Goal: Task Accomplishment & Management: Use online tool/utility

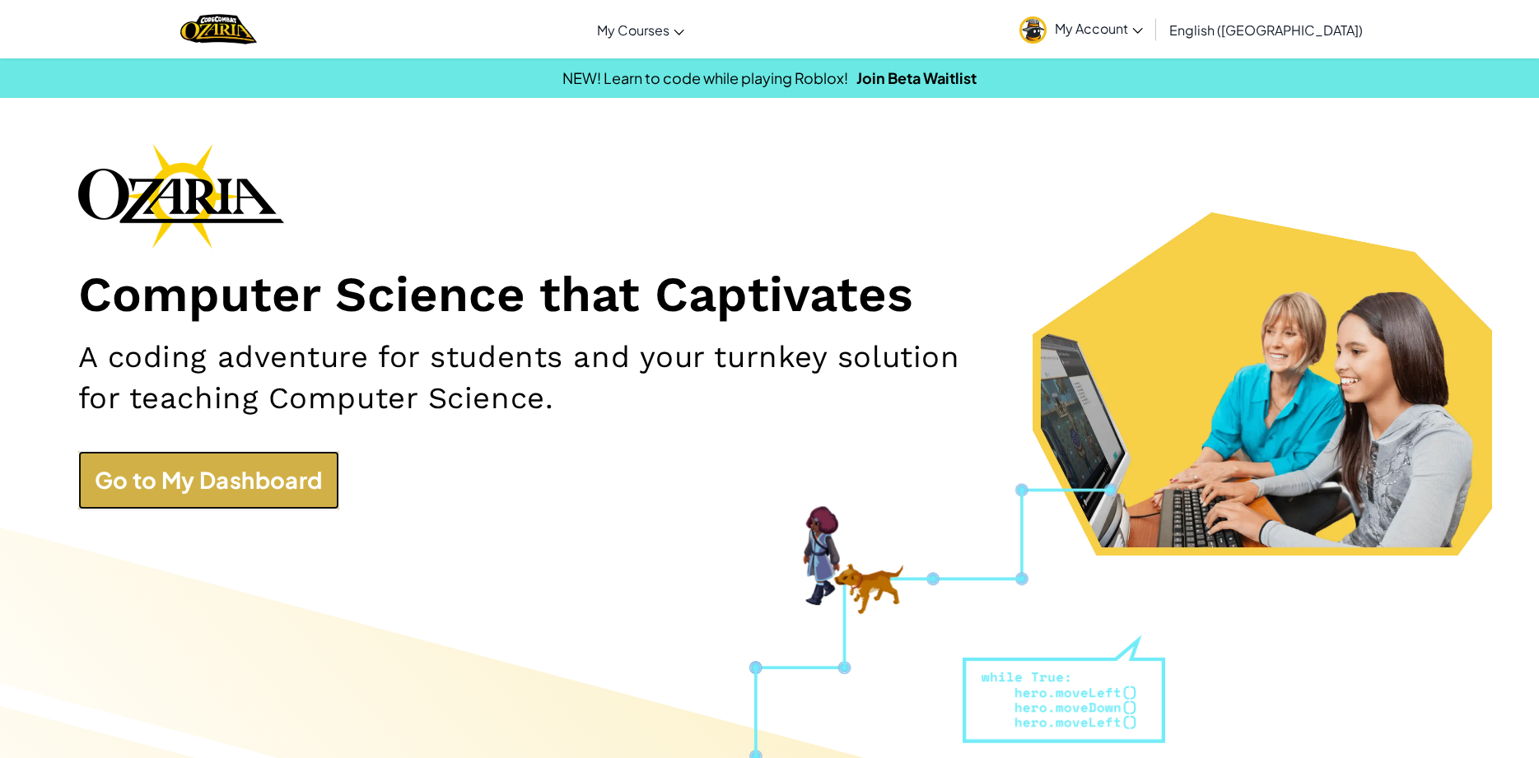
click at [255, 475] on link "Go to My Dashboard" at bounding box center [208, 480] width 261 height 58
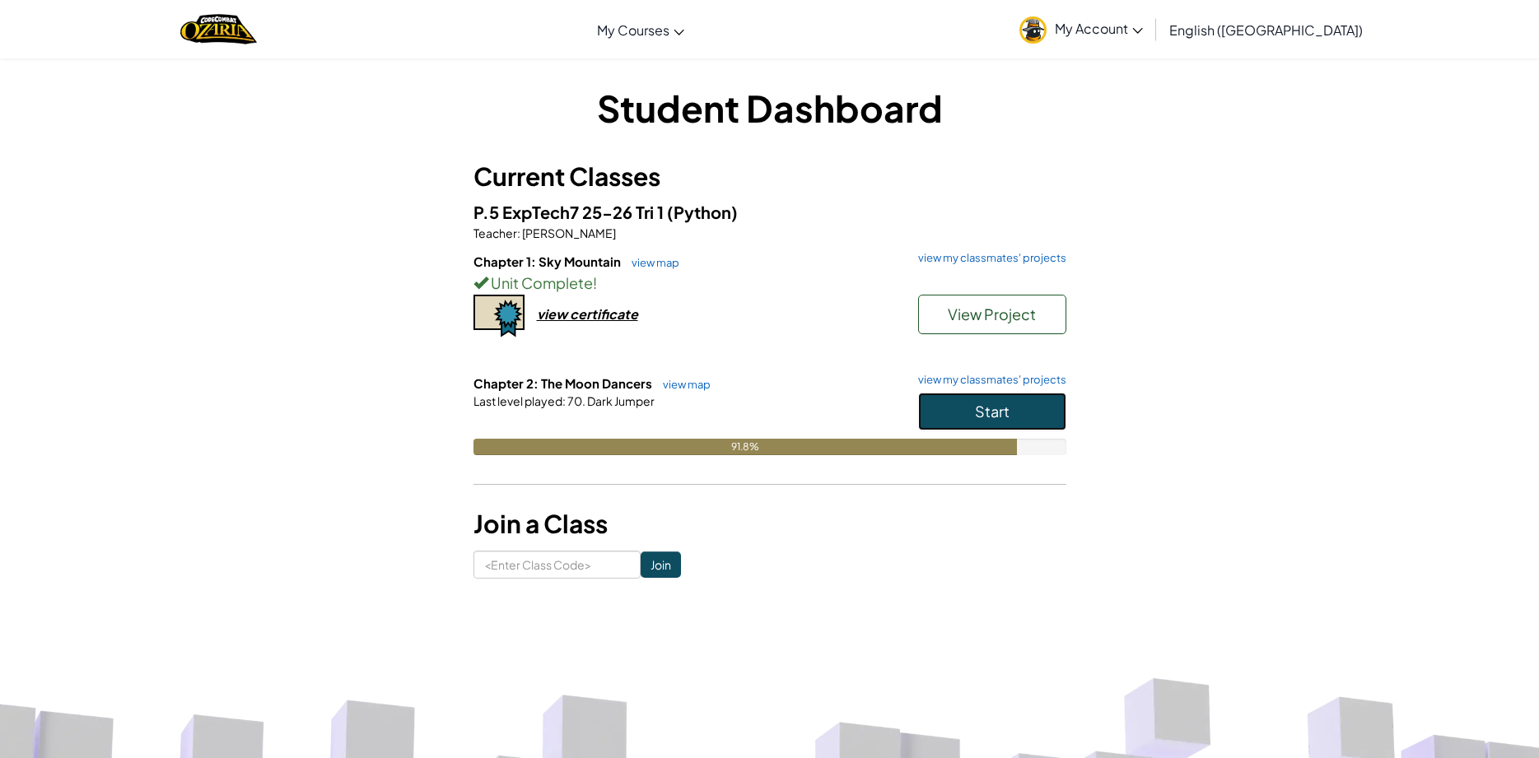
click at [954, 403] on button "Start" at bounding box center [992, 412] width 148 height 38
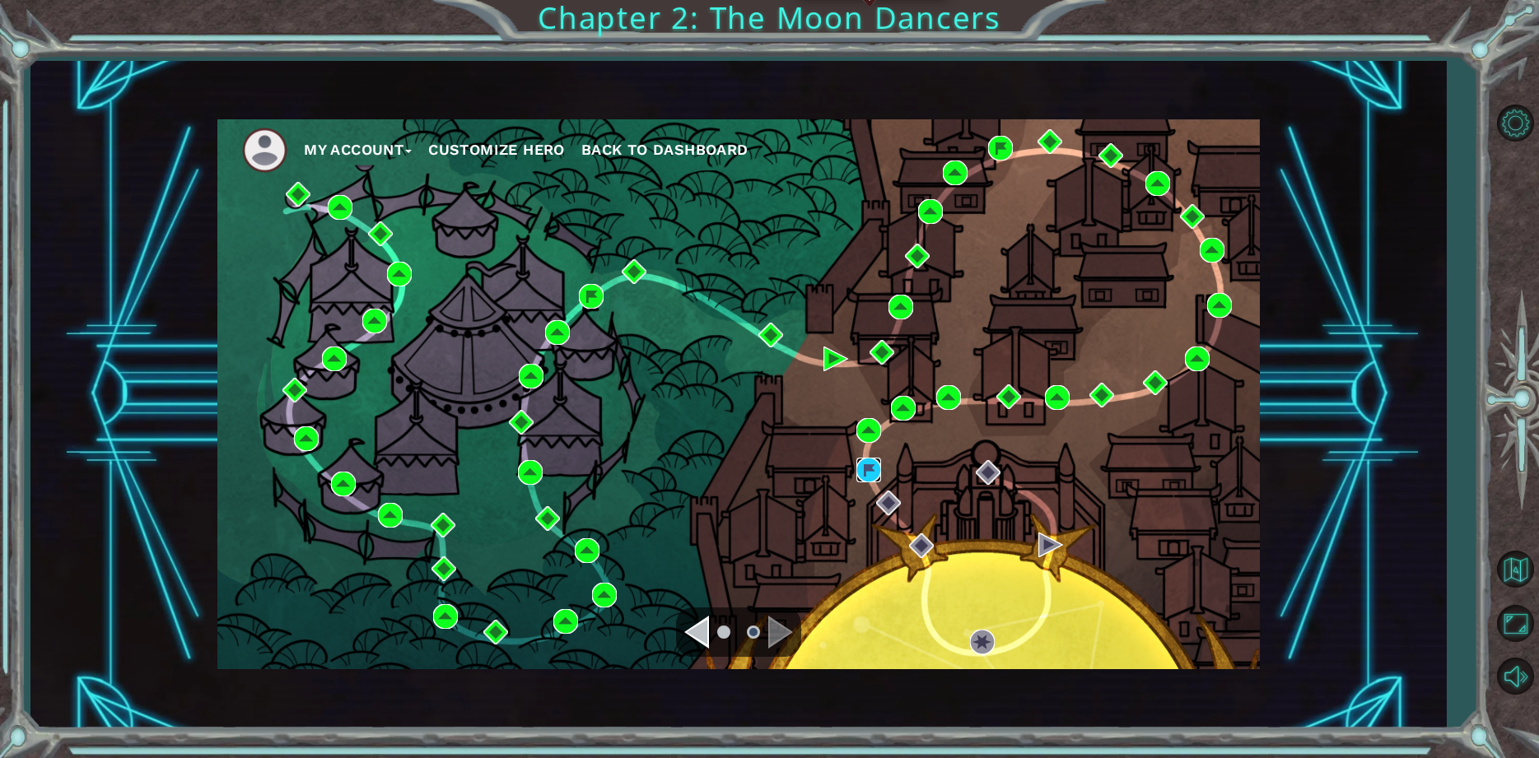
click at [871, 477] on img at bounding box center [868, 470] width 25 height 25
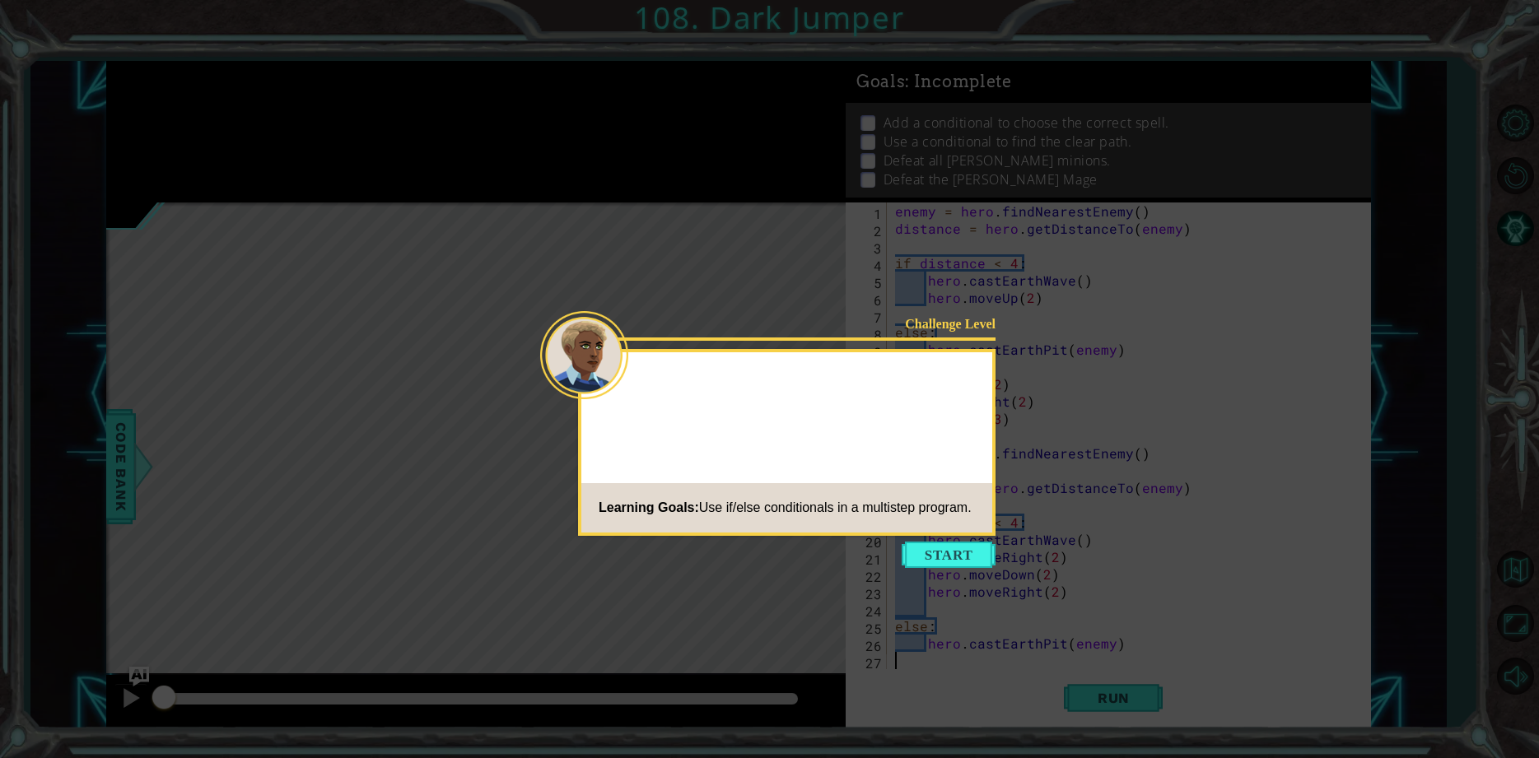
click at [937, 558] on button "Start" at bounding box center [948, 555] width 94 height 26
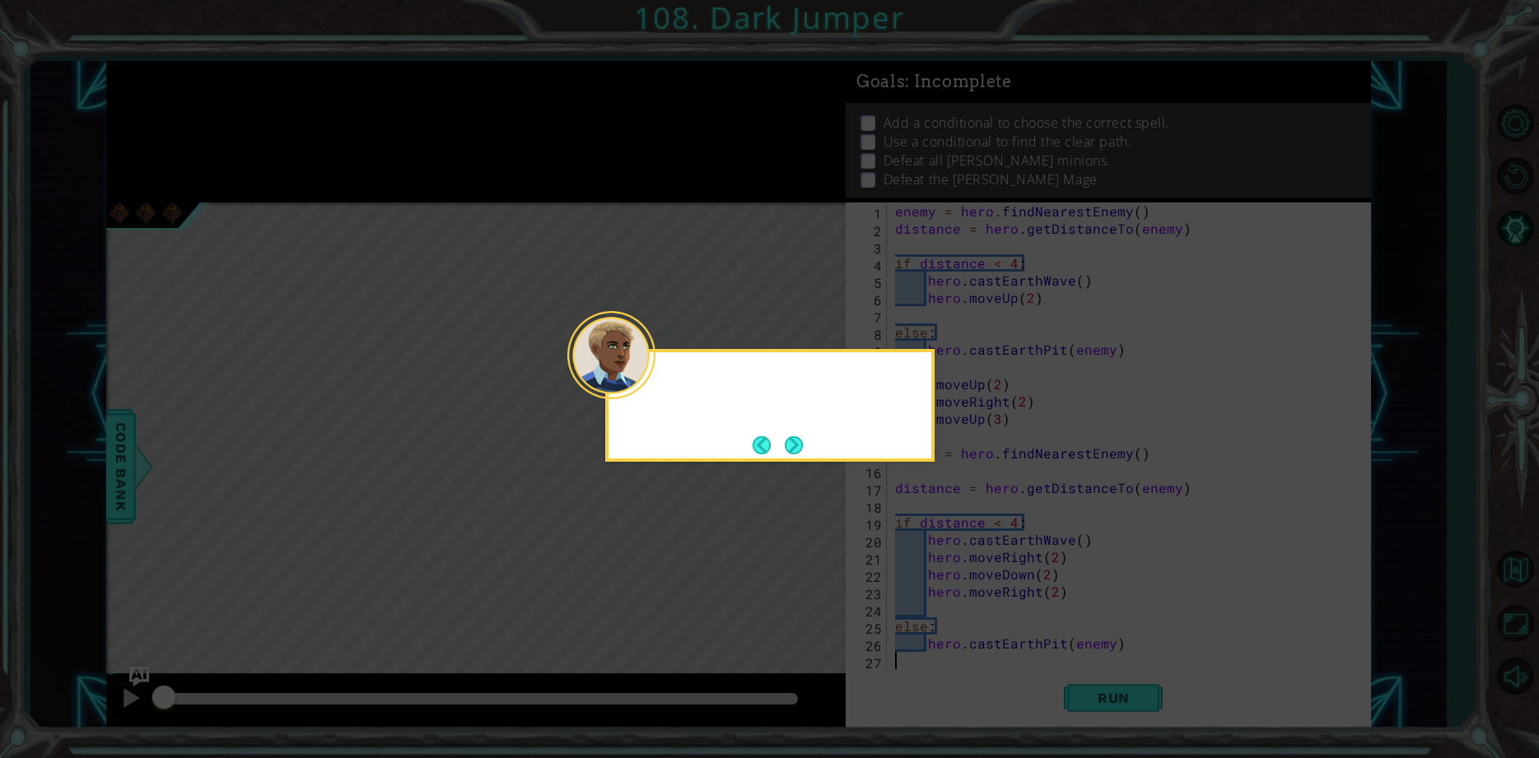
click at [643, 392] on div at bounding box center [611, 355] width 88 height 88
click at [797, 437] on button "Next" at bounding box center [794, 445] width 18 height 18
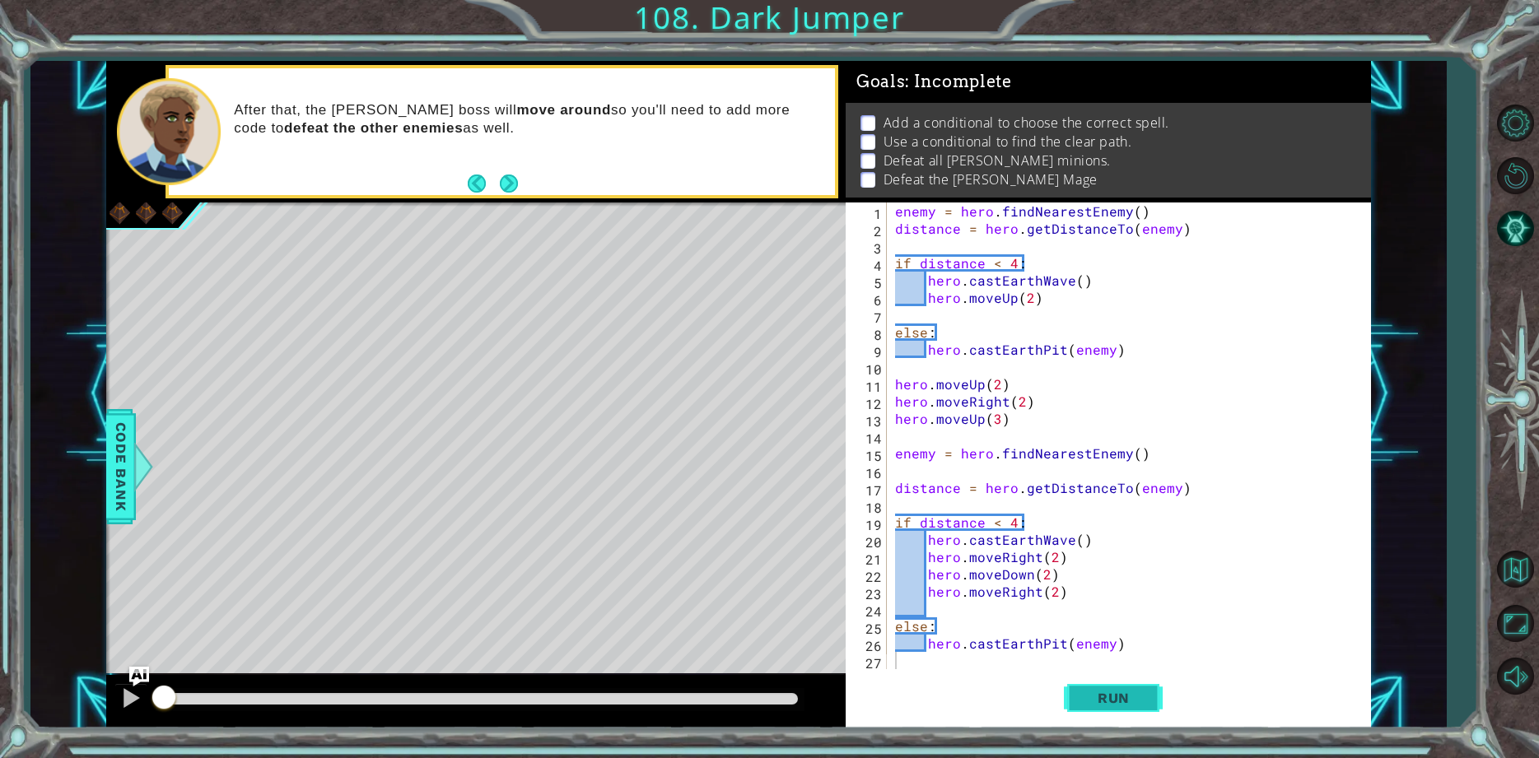
click at [1089, 706] on span "Run" at bounding box center [1113, 698] width 65 height 16
click at [1092, 694] on span "Run" at bounding box center [1113, 698] width 65 height 16
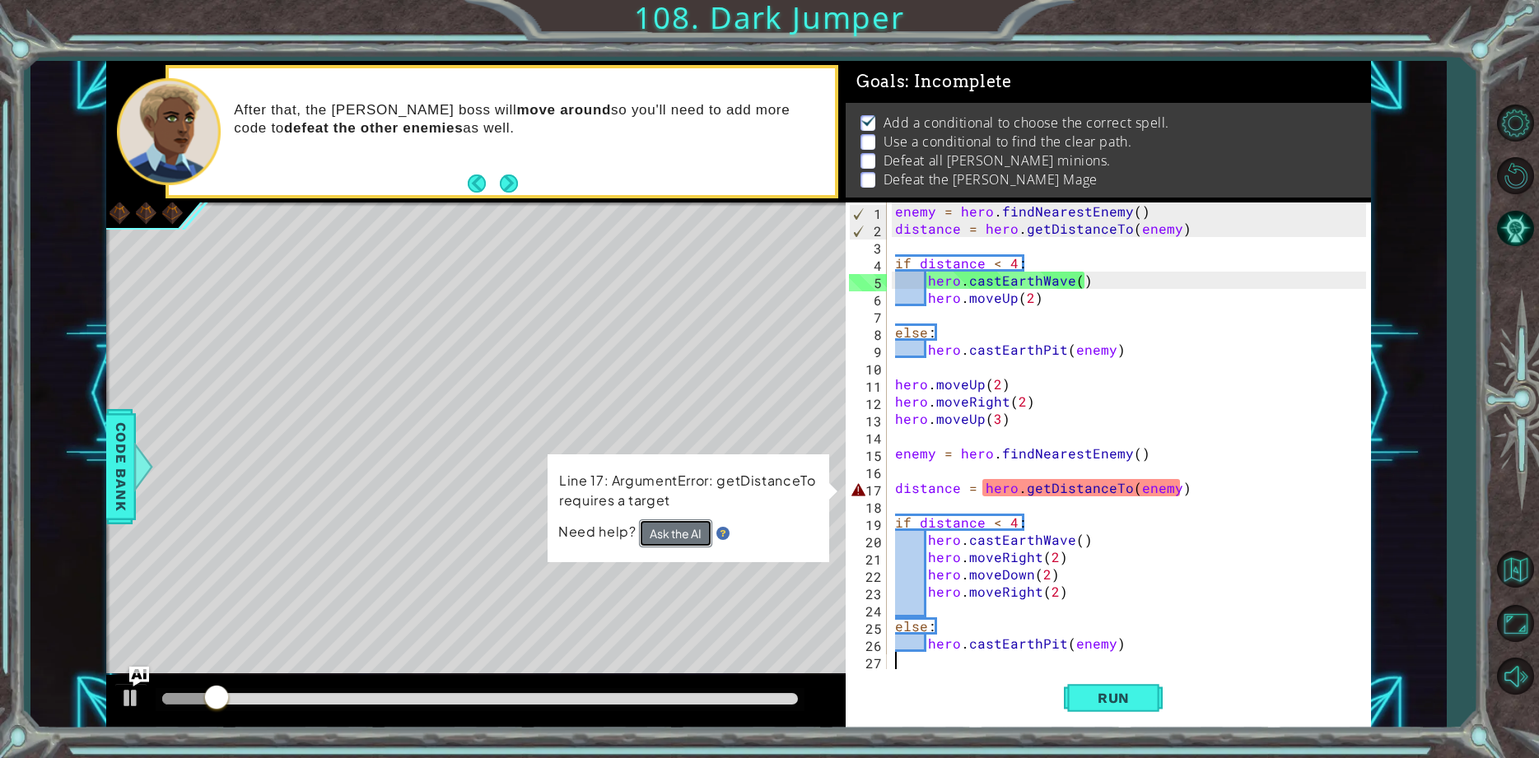
click at [643, 535] on button "Ask the AI" at bounding box center [675, 533] width 73 height 28
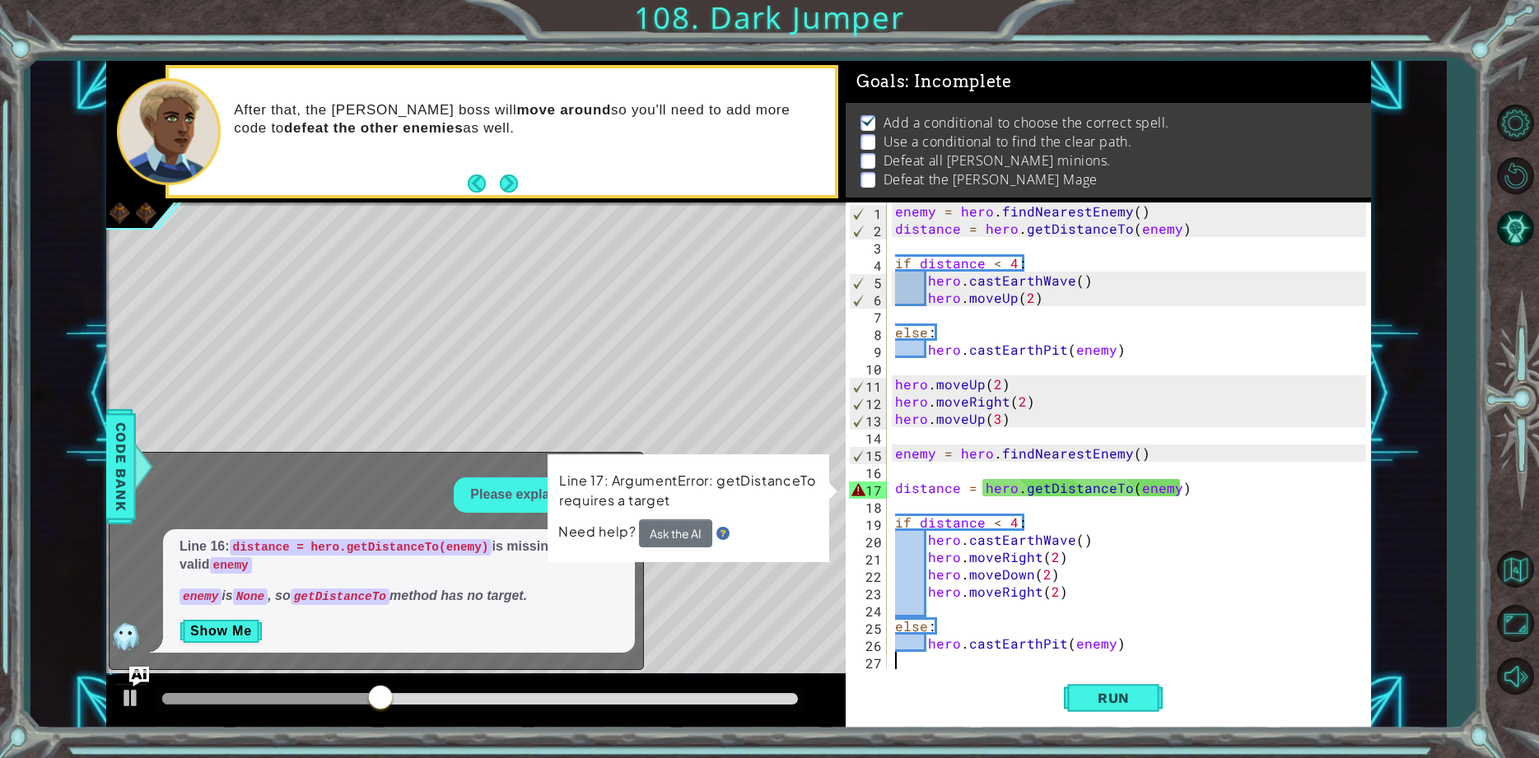
click at [755, 508] on p "Line 17: ArgumentError: getDistanceTo requires a target" at bounding box center [688, 491] width 259 height 40
drag, startPoint x: 761, startPoint y: 502, endPoint x: 824, endPoint y: 498, distance: 63.5
click at [762, 502] on p "Line 17: ArgumentError: getDistanceTo requires a target" at bounding box center [688, 491] width 259 height 40
click at [824, 497] on div "Line 17: ArgumentError: getDistanceTo requires a target Need help? Ask the AI" at bounding box center [688, 508] width 282 height 108
click at [822, 492] on div "Line 17: ArgumentError: getDistanceTo requires a target Need help? Ask the AI" at bounding box center [688, 508] width 282 height 108
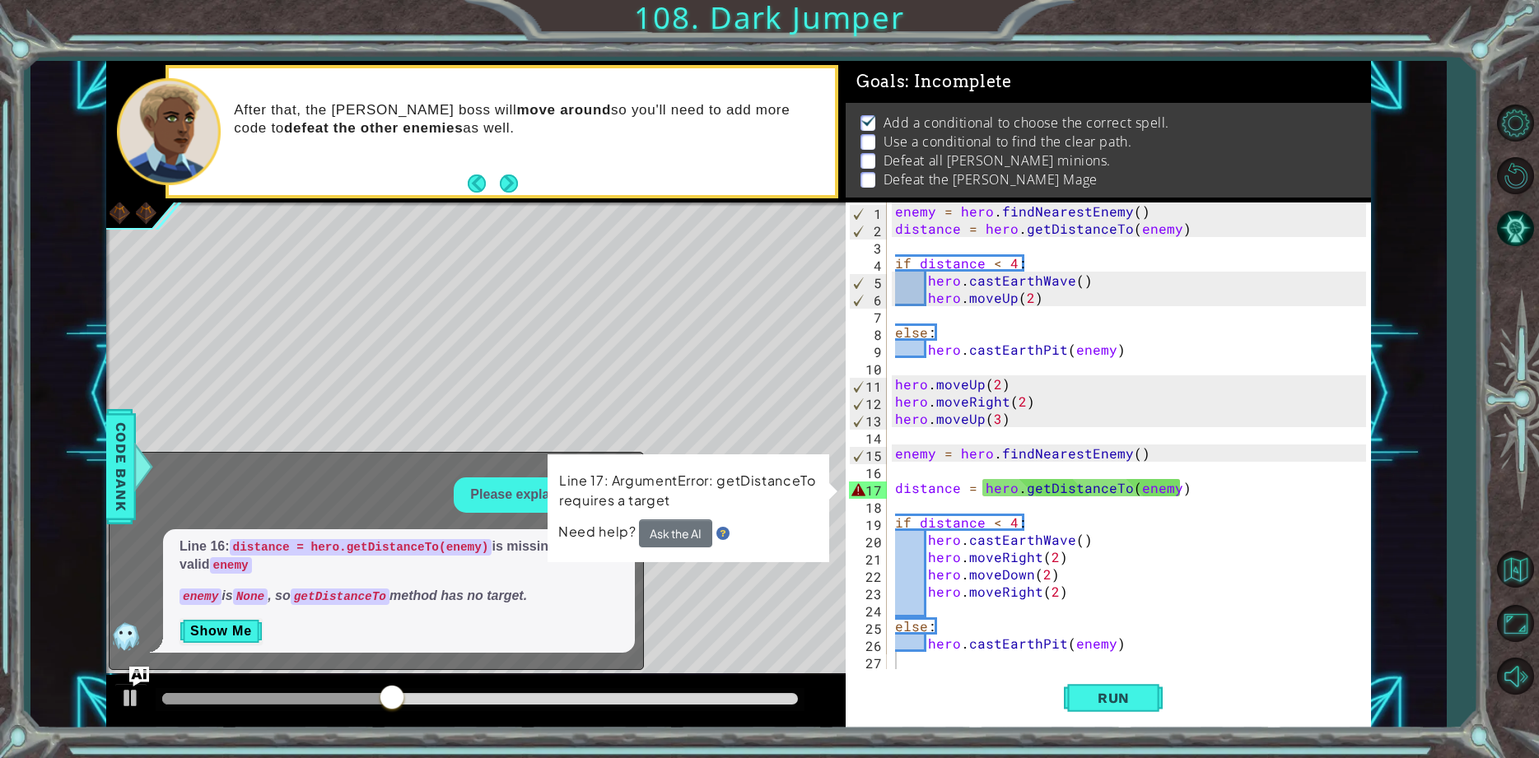
drag, startPoint x: 813, startPoint y: 482, endPoint x: 794, endPoint y: 461, distance: 28.5
click at [808, 473] on p "Line 17: ArgumentError: getDistanceTo requires a target" at bounding box center [688, 491] width 259 height 40
click at [782, 457] on div "Line 17: ArgumentError: getDistanceTo requires a target Need help? Ask the AI" at bounding box center [688, 508] width 282 height 108
click at [676, 490] on div "Line 17: ArgumentError: getDistanceTo requires a target Need help? Ask the AI" at bounding box center [688, 508] width 282 height 108
drag, startPoint x: 578, startPoint y: 458, endPoint x: 734, endPoint y: 464, distance: 155.7
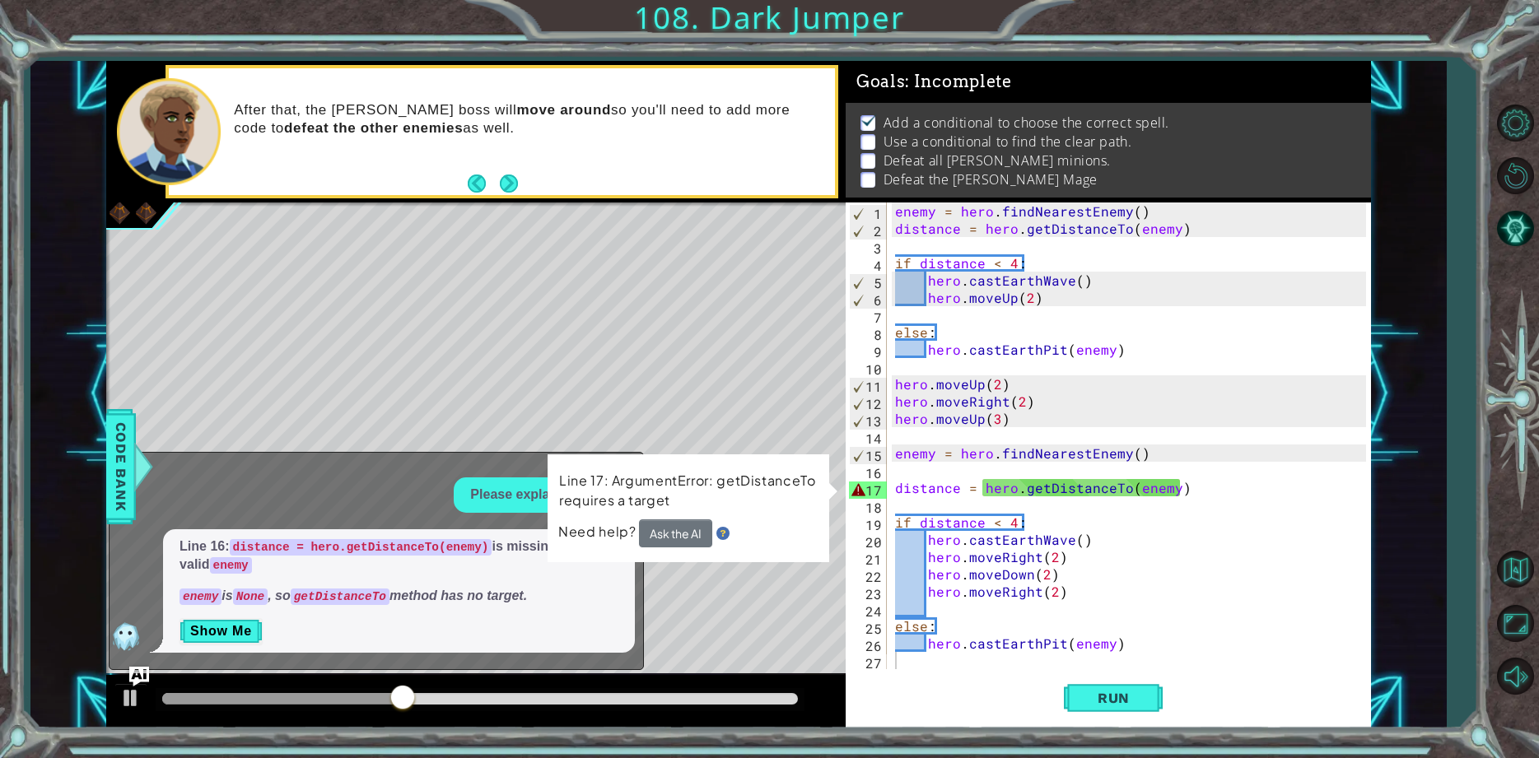
click at [636, 459] on div "Line 17: ArgumentError: getDistanceTo requires a target Need help? Ask the AI" at bounding box center [688, 508] width 282 height 108
click at [217, 631] on button "Show Me" at bounding box center [220, 631] width 83 height 26
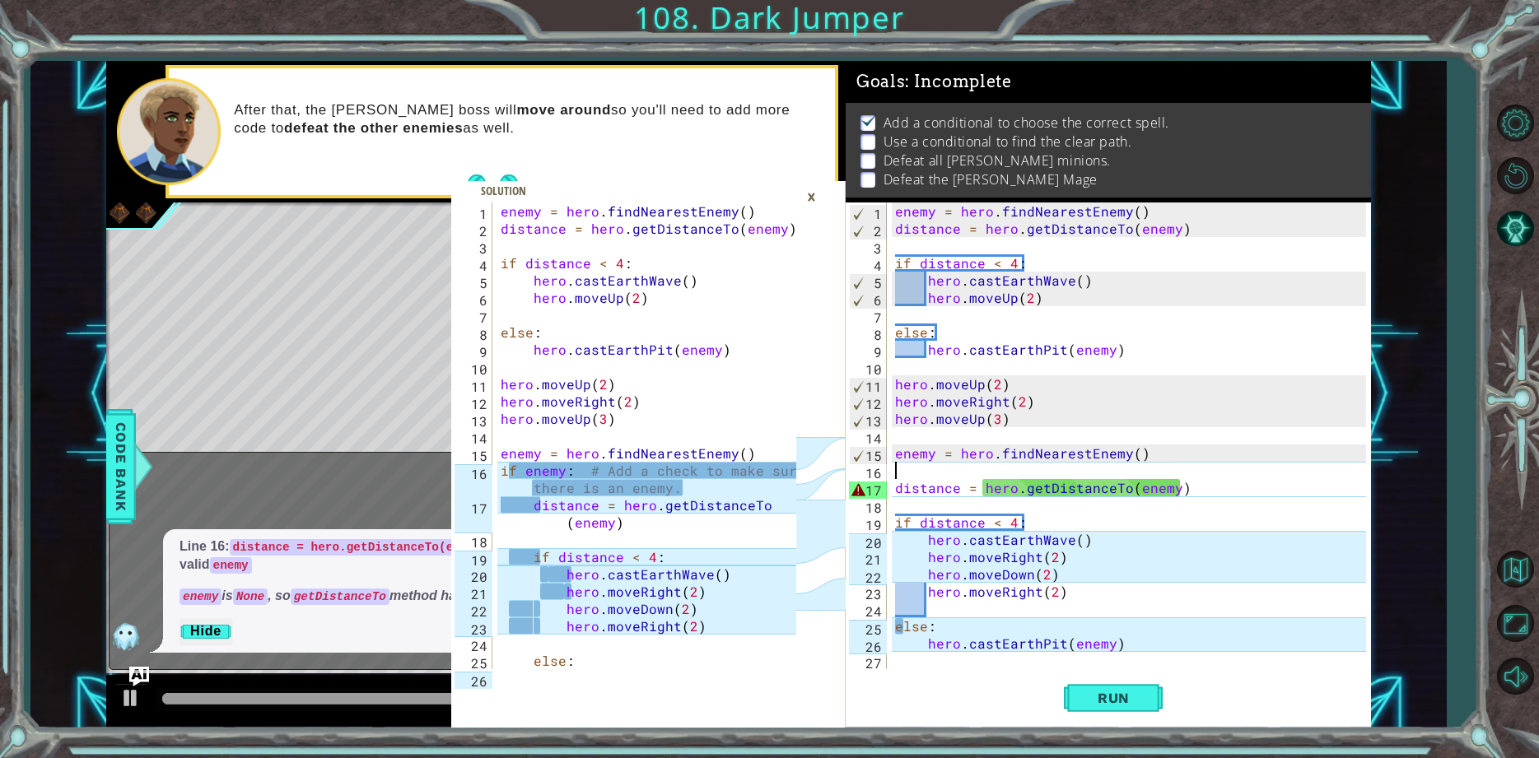
click at [1136, 464] on div "enemy = hero . findNearestEnemy ( ) distance = hero . getDistanceTo ( enemy ) i…" at bounding box center [1133, 453] width 482 height 501
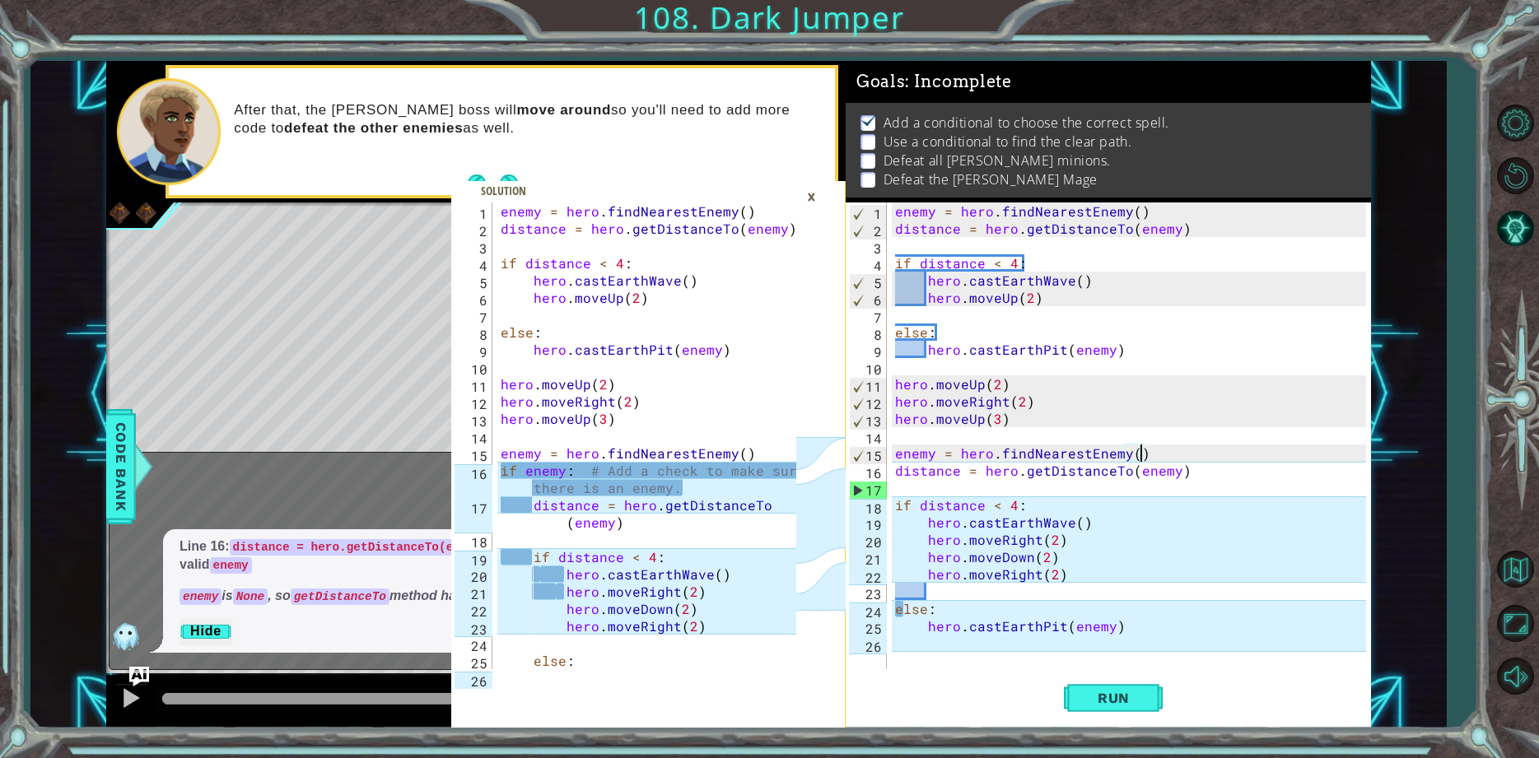
click at [897, 500] on div "enemy = hero . findNearestEnemy ( ) distance = hero . getDistanceTo ( enemy ) i…" at bounding box center [1133, 453] width 482 height 501
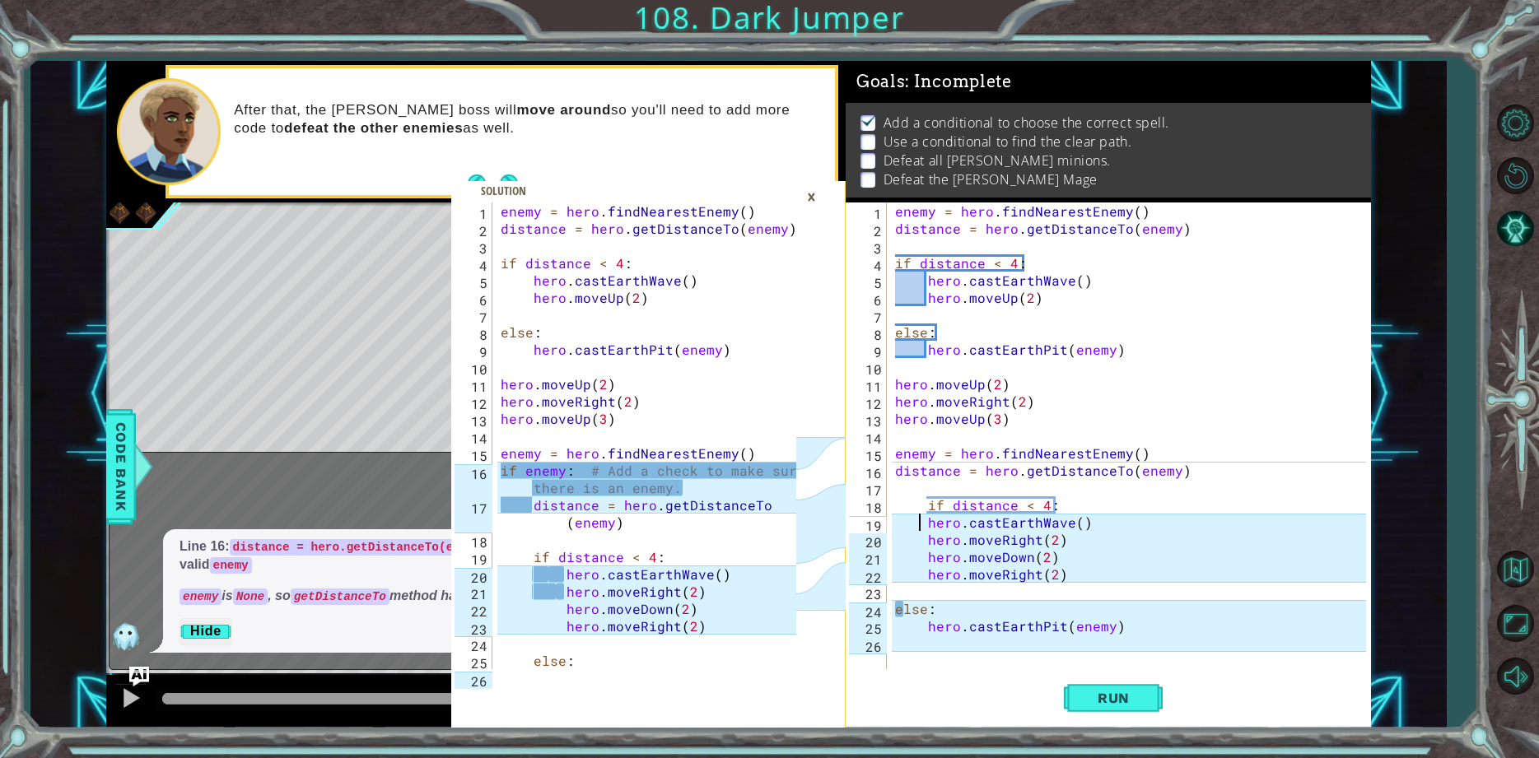
click at [920, 528] on div "enemy = hero . findNearestEnemy ( ) distance = hero . getDistanceTo ( enemy ) i…" at bounding box center [1133, 453] width 482 height 501
click at [915, 538] on div "enemy = hero . findNearestEnemy ( ) distance = hero . getDistanceTo ( enemy ) i…" at bounding box center [1133, 453] width 482 height 501
click at [913, 499] on div "enemy = hero . findNearestEnemy ( ) distance = hero . getDistanceTo ( enemy ) i…" at bounding box center [1133, 453] width 482 height 501
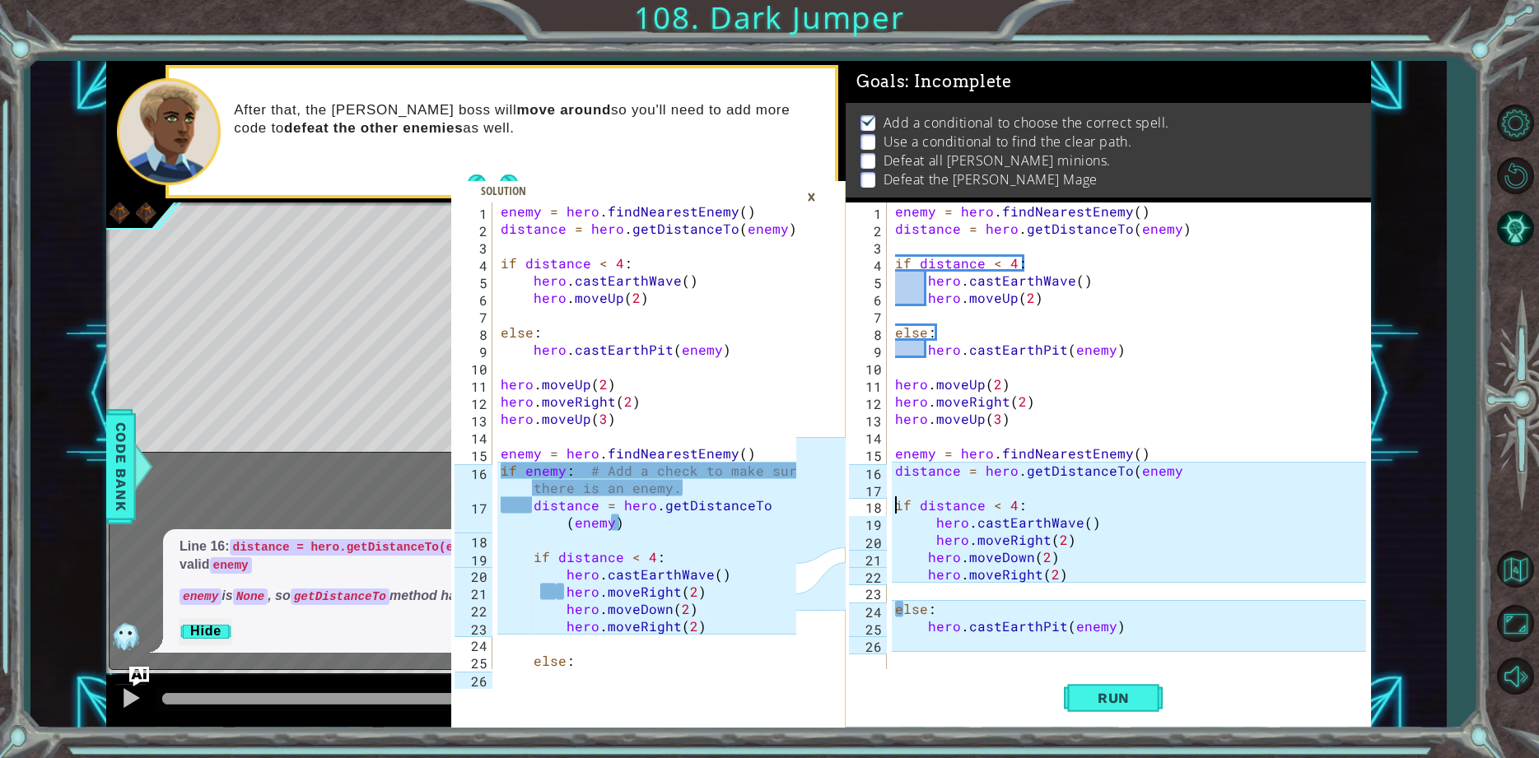
click at [933, 530] on div "enemy = hero . findNearestEnemy ( ) distance = hero . getDistanceTo ( enemy ) i…" at bounding box center [1133, 453] width 482 height 501
click at [930, 537] on div "enemy = hero . findNearestEnemy ( ) distance = hero . getDistanceTo ( enemy ) i…" at bounding box center [1133, 453] width 482 height 501
click at [1102, 691] on span "Run" at bounding box center [1113, 698] width 65 height 16
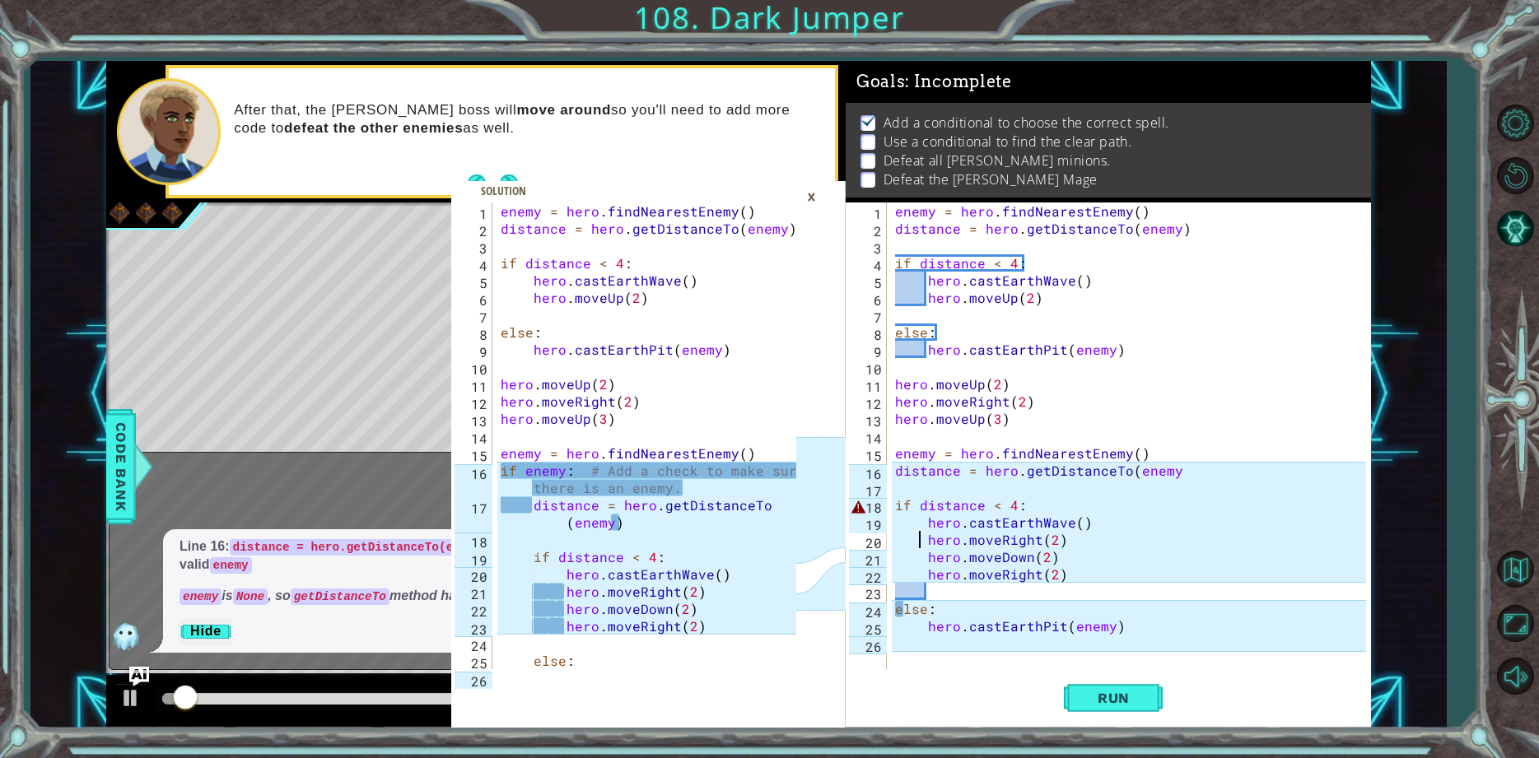
click at [815, 194] on div "×" at bounding box center [812, 197] width 26 height 28
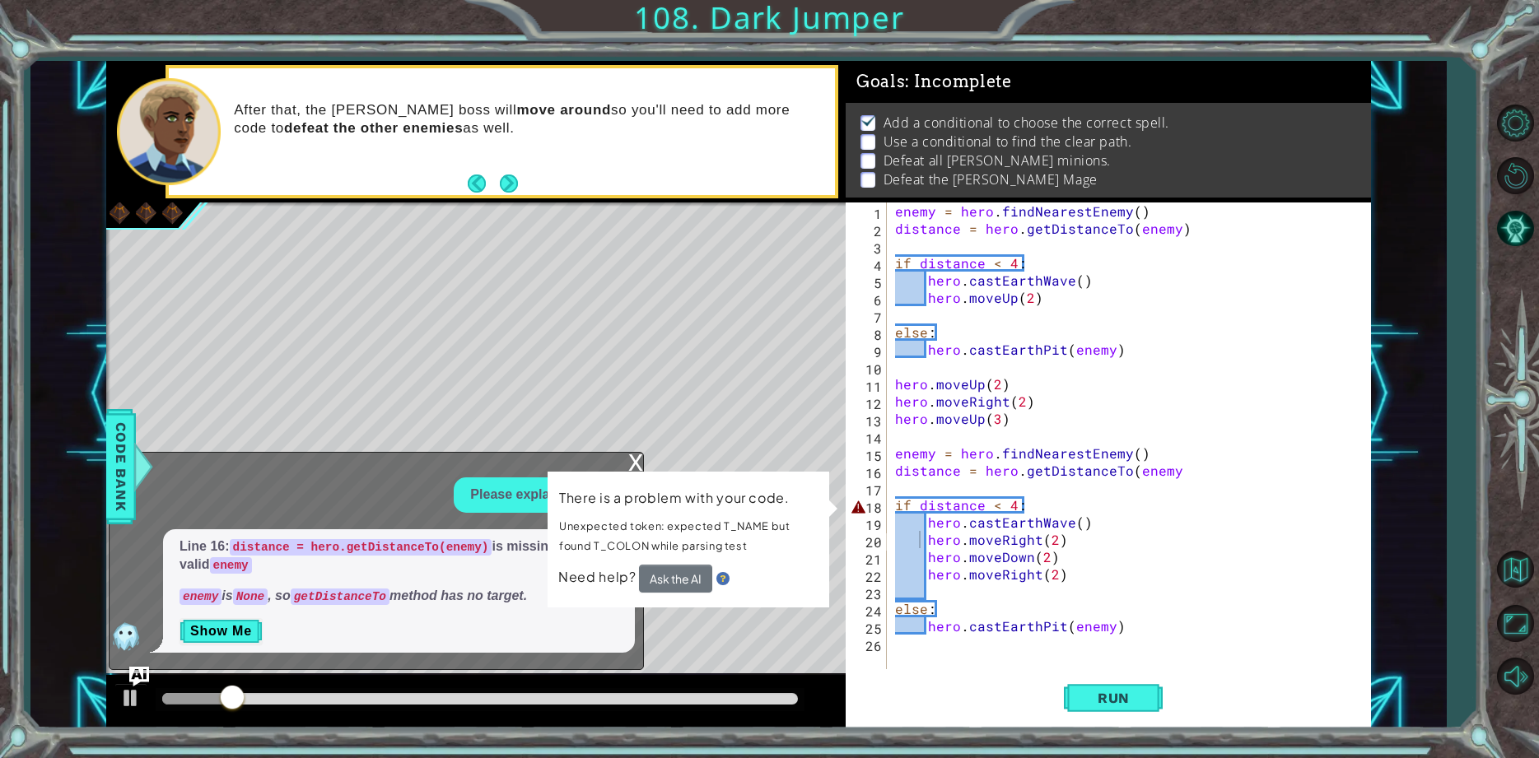
click at [637, 457] on div "x" at bounding box center [635, 461] width 15 height 16
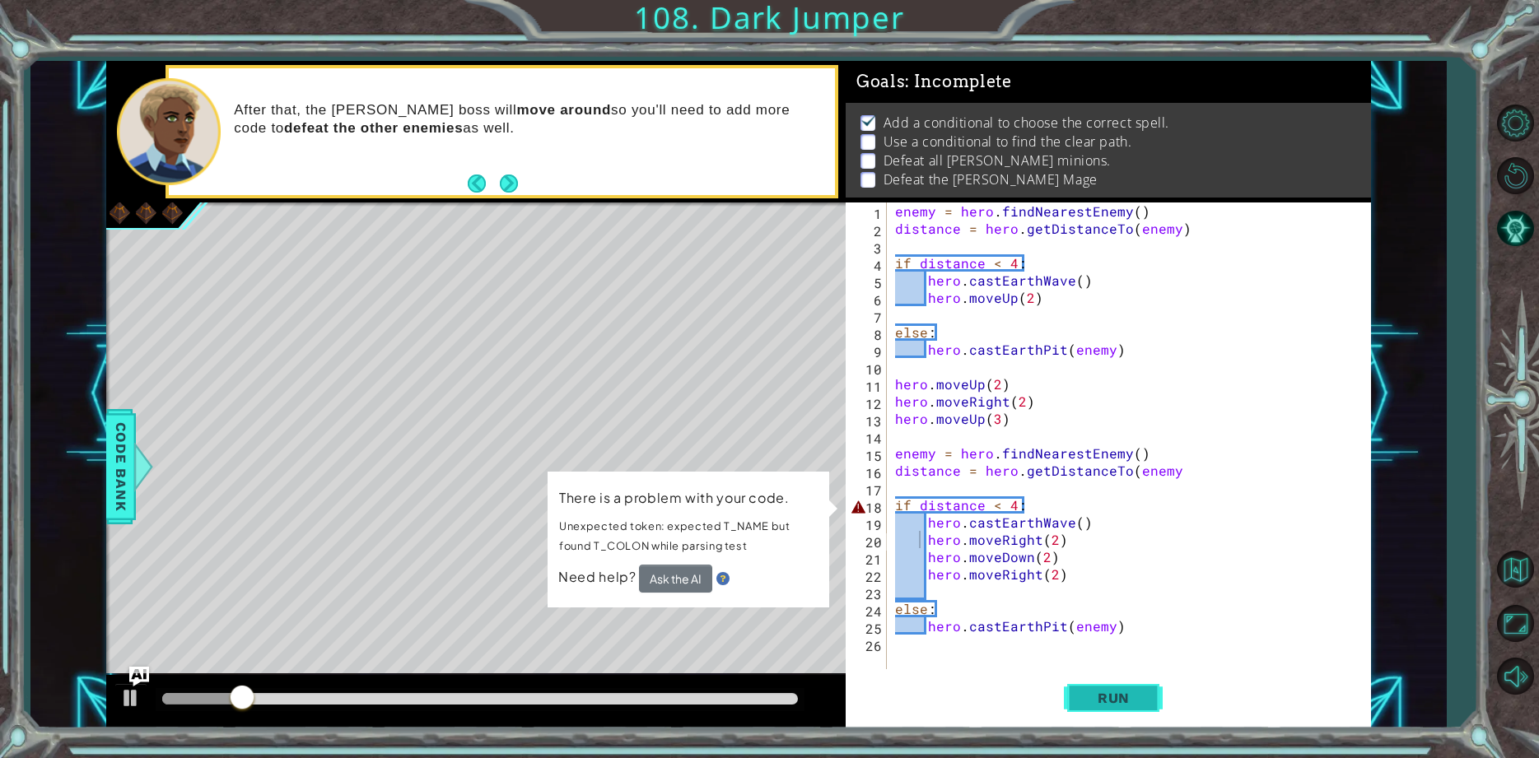
click at [1101, 692] on span "Run" at bounding box center [1113, 698] width 65 height 16
click at [1026, 506] on div "enemy = hero . findNearestEnemy ( ) distance = hero . getDistanceTo ( enemy ) i…" at bounding box center [1133, 453] width 482 height 501
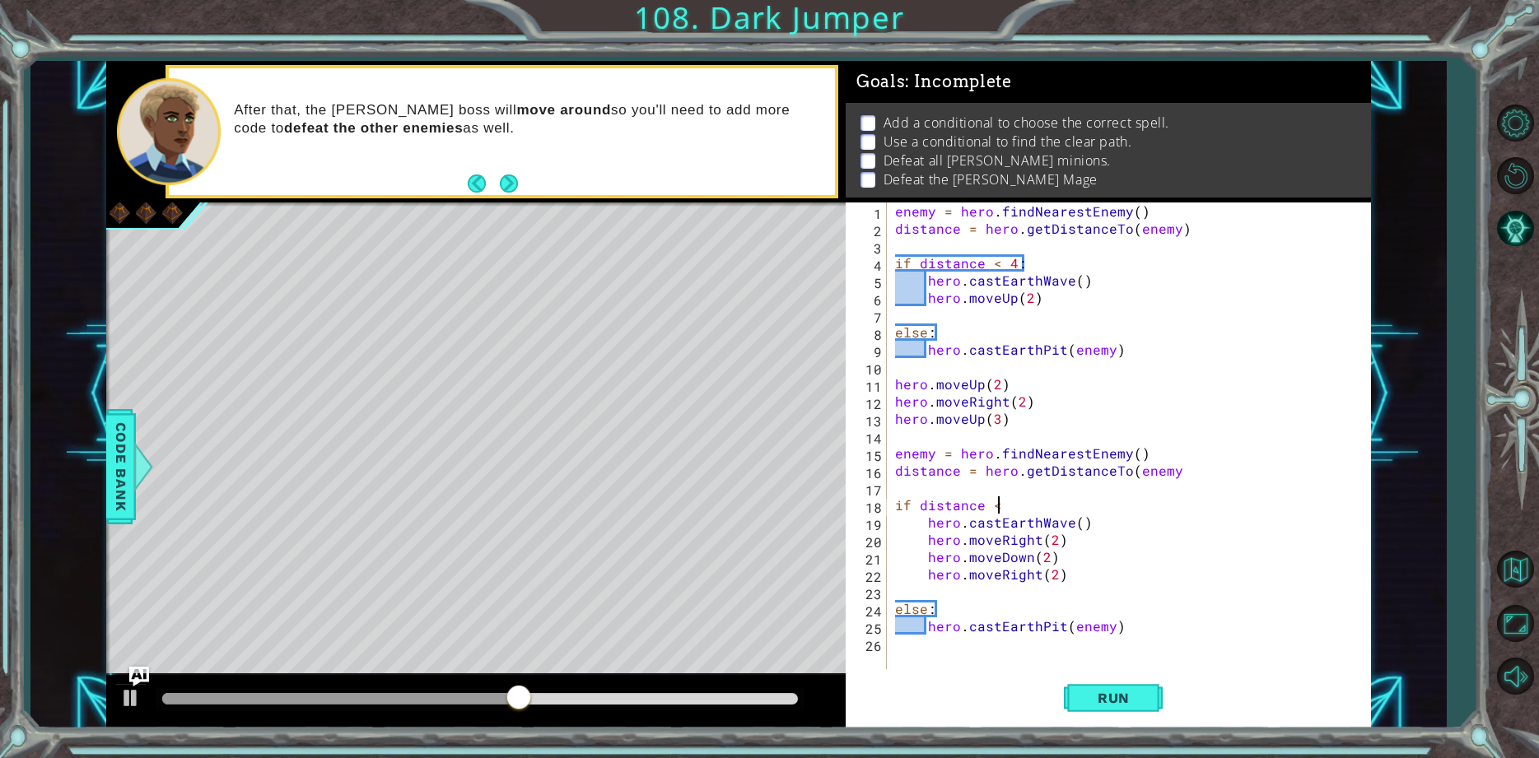
scroll to position [0, 7]
click at [1116, 689] on button "Run" at bounding box center [1113, 698] width 99 height 53
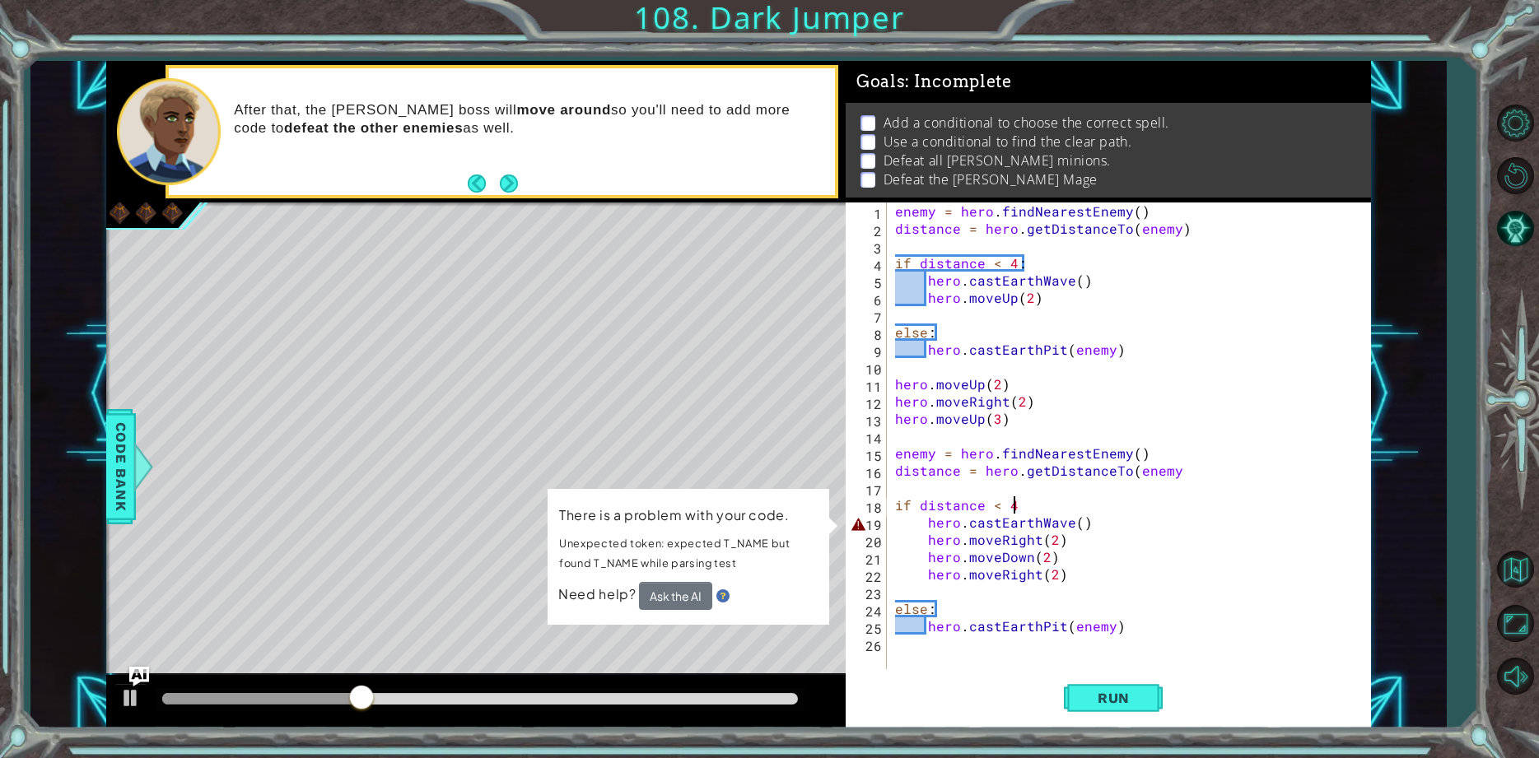
click at [670, 580] on td "There is a problem with your code. Unexpected token: expected T_NAME but found …" at bounding box center [688, 543] width 260 height 77
click at [670, 589] on button "Ask the AI" at bounding box center [675, 596] width 73 height 28
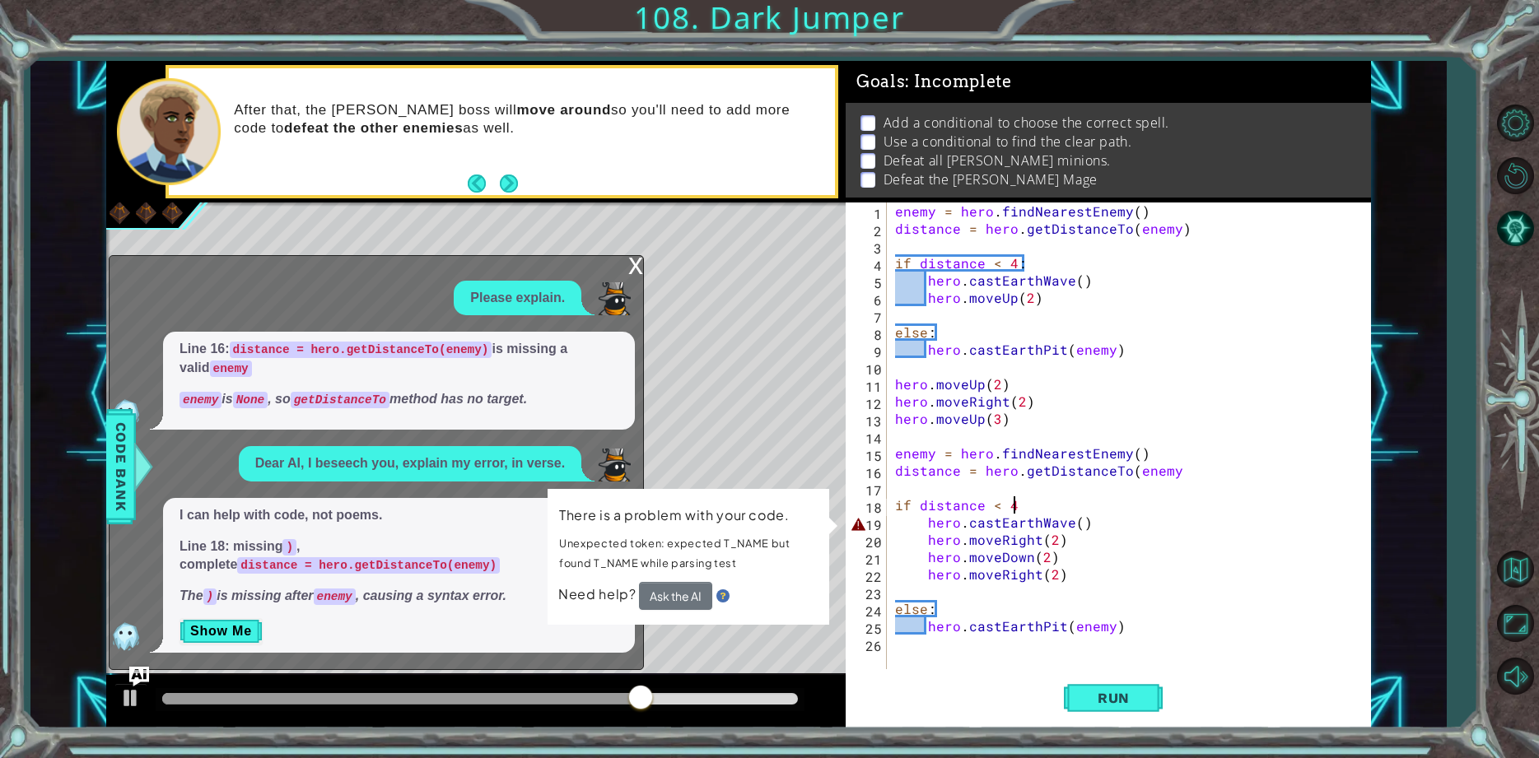
scroll to position [0, 7]
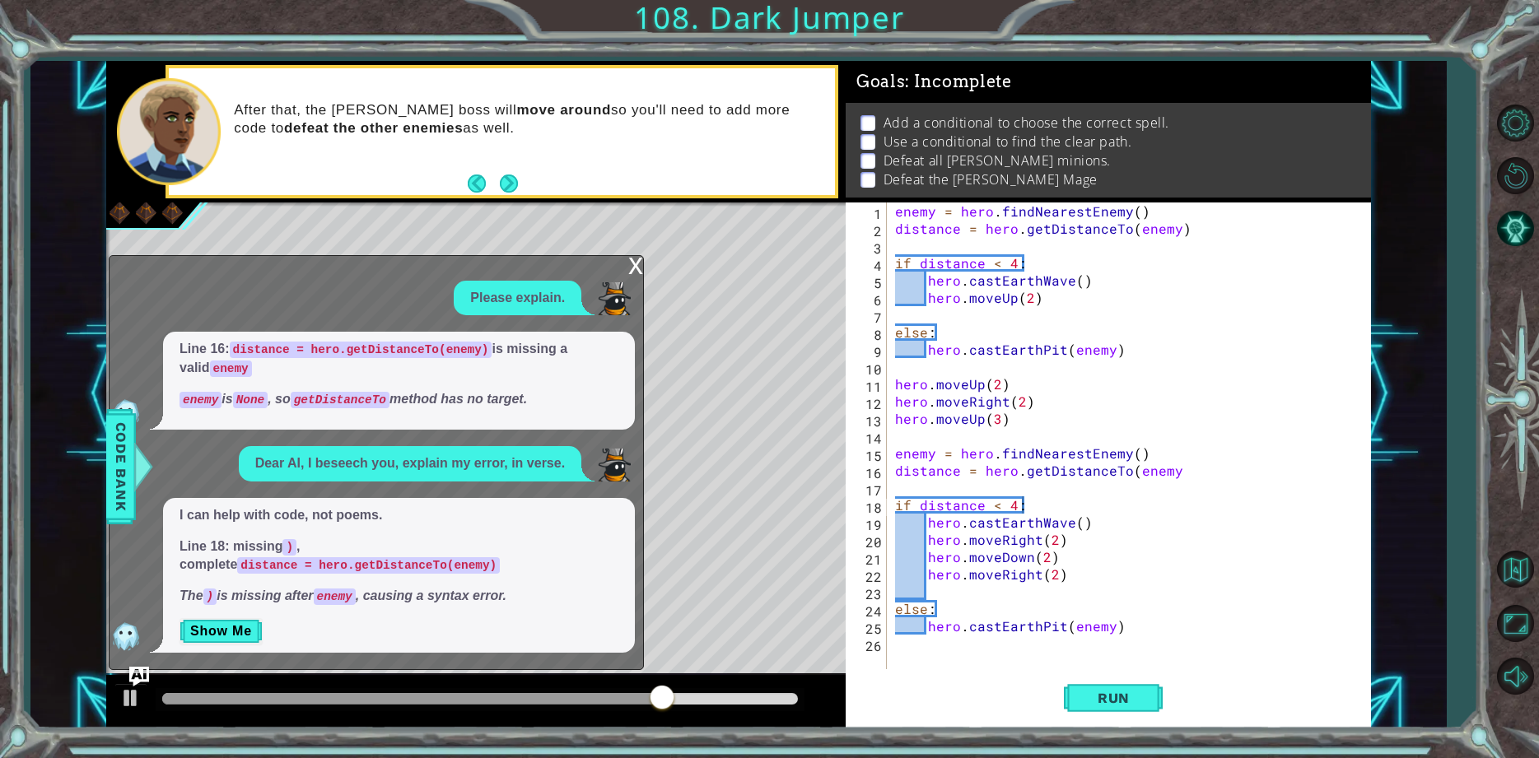
click at [1092, 670] on div "if distance < 4: 1 2 3 4 5 6 7 8 9 10 11 12 13 14 15 16 17 18 19 20 21 22 23 24…" at bounding box center [1108, 465] width 525 height 525
click at [1092, 683] on button "Run" at bounding box center [1113, 698] width 99 height 53
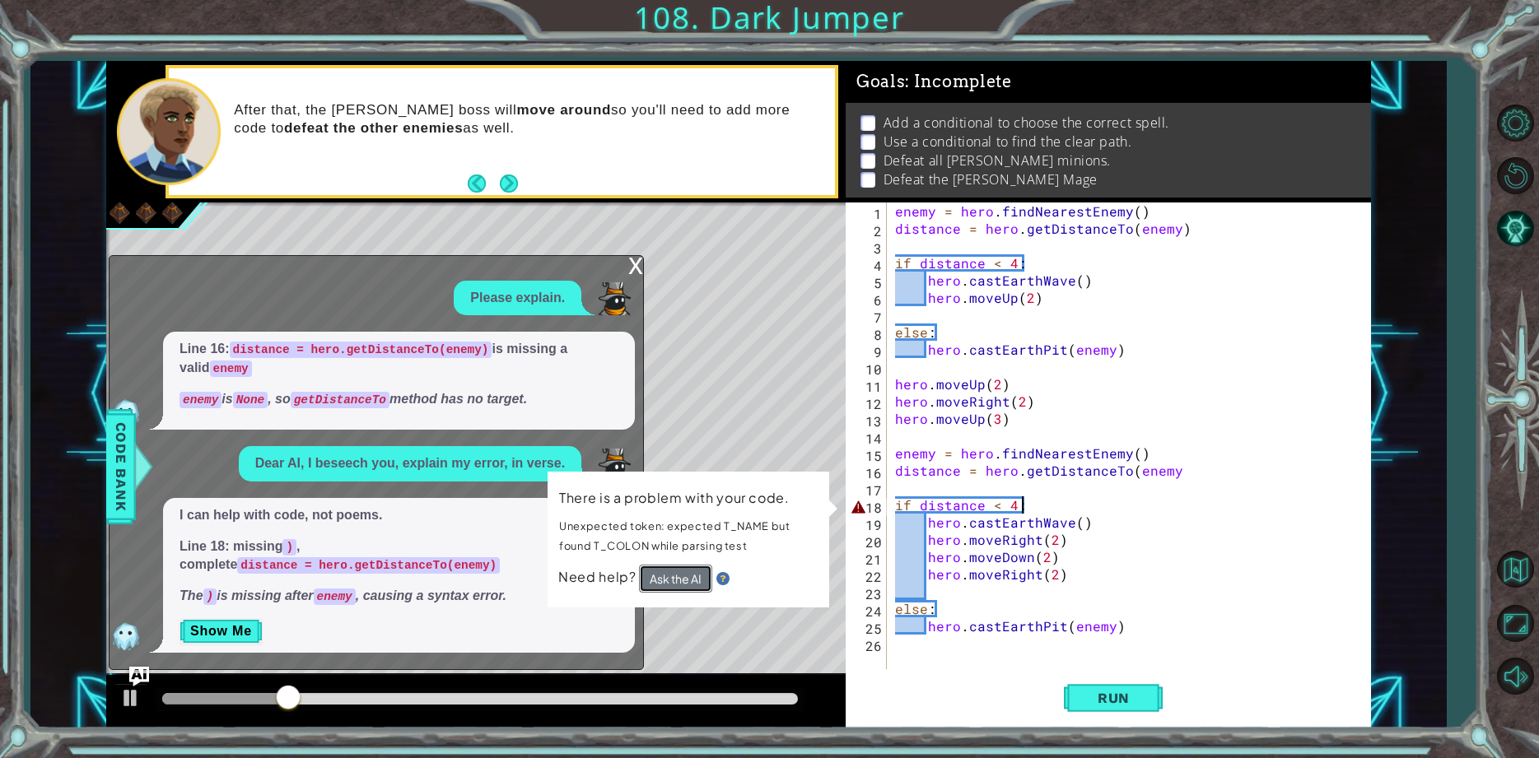
click at [677, 572] on button "Ask the AI" at bounding box center [675, 579] width 73 height 28
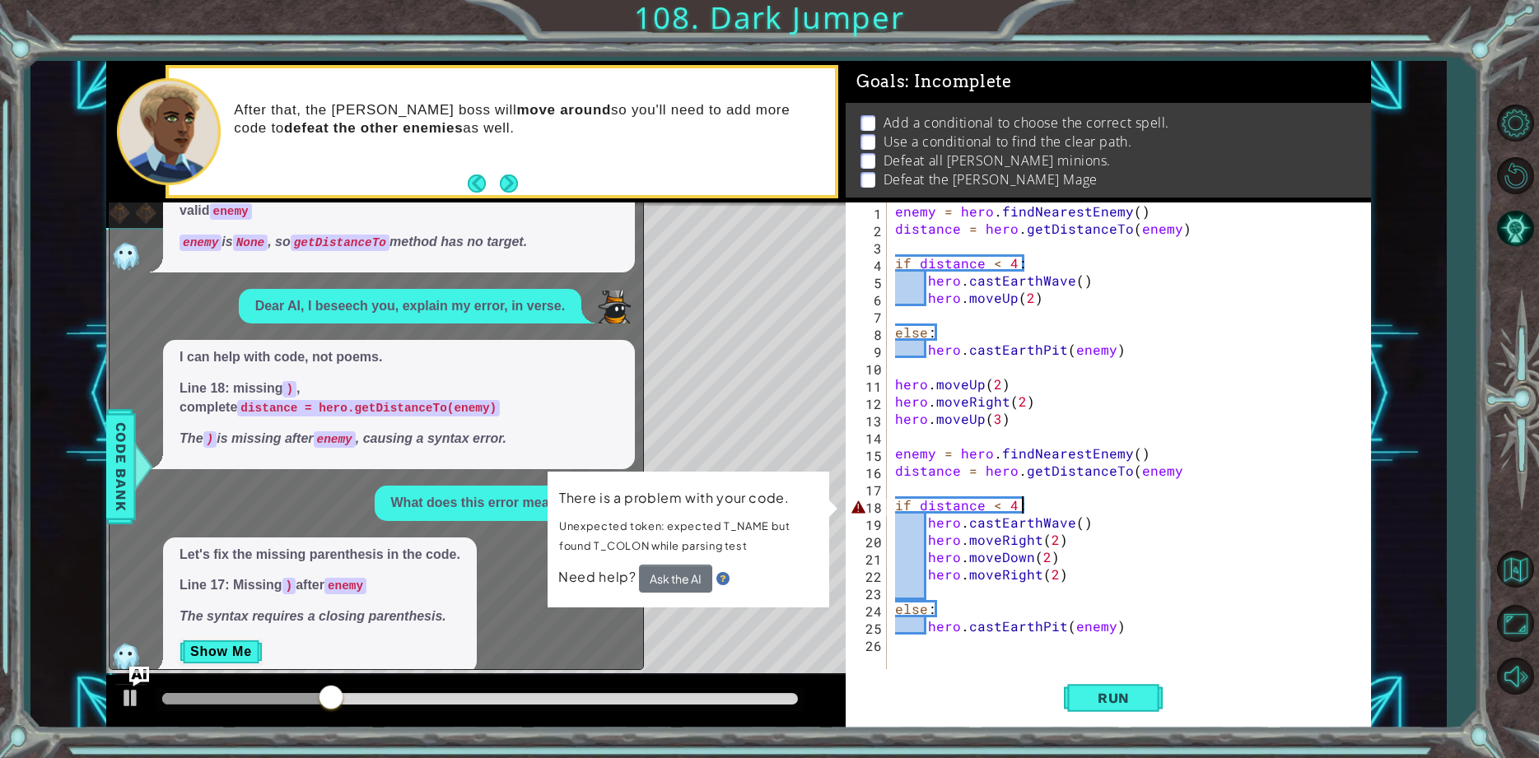
scroll to position [81, 0]
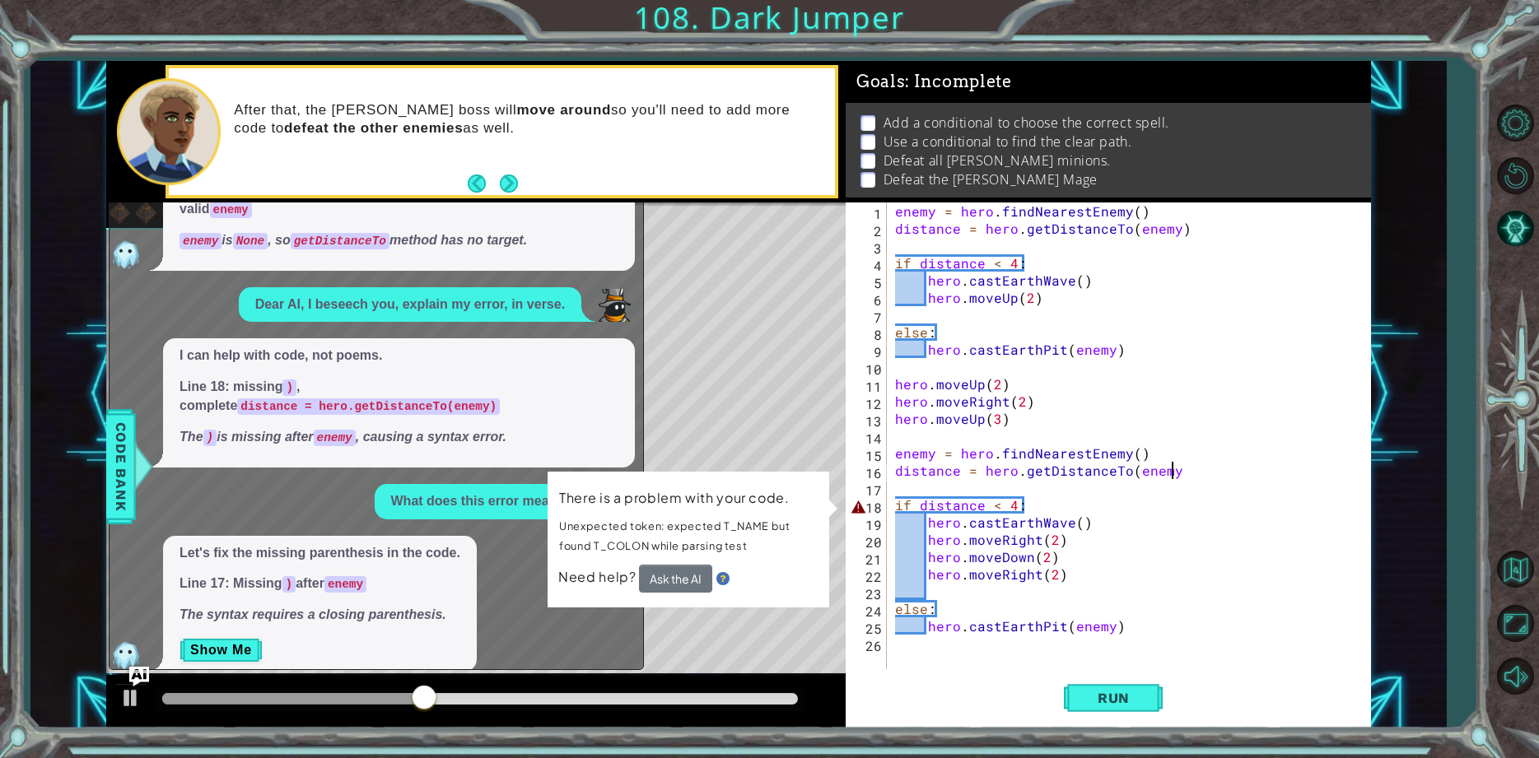
click at [1169, 473] on div "enemy = hero . findNearestEnemy ( ) distance = hero . getDistanceTo ( enemy ) i…" at bounding box center [1133, 453] width 482 height 501
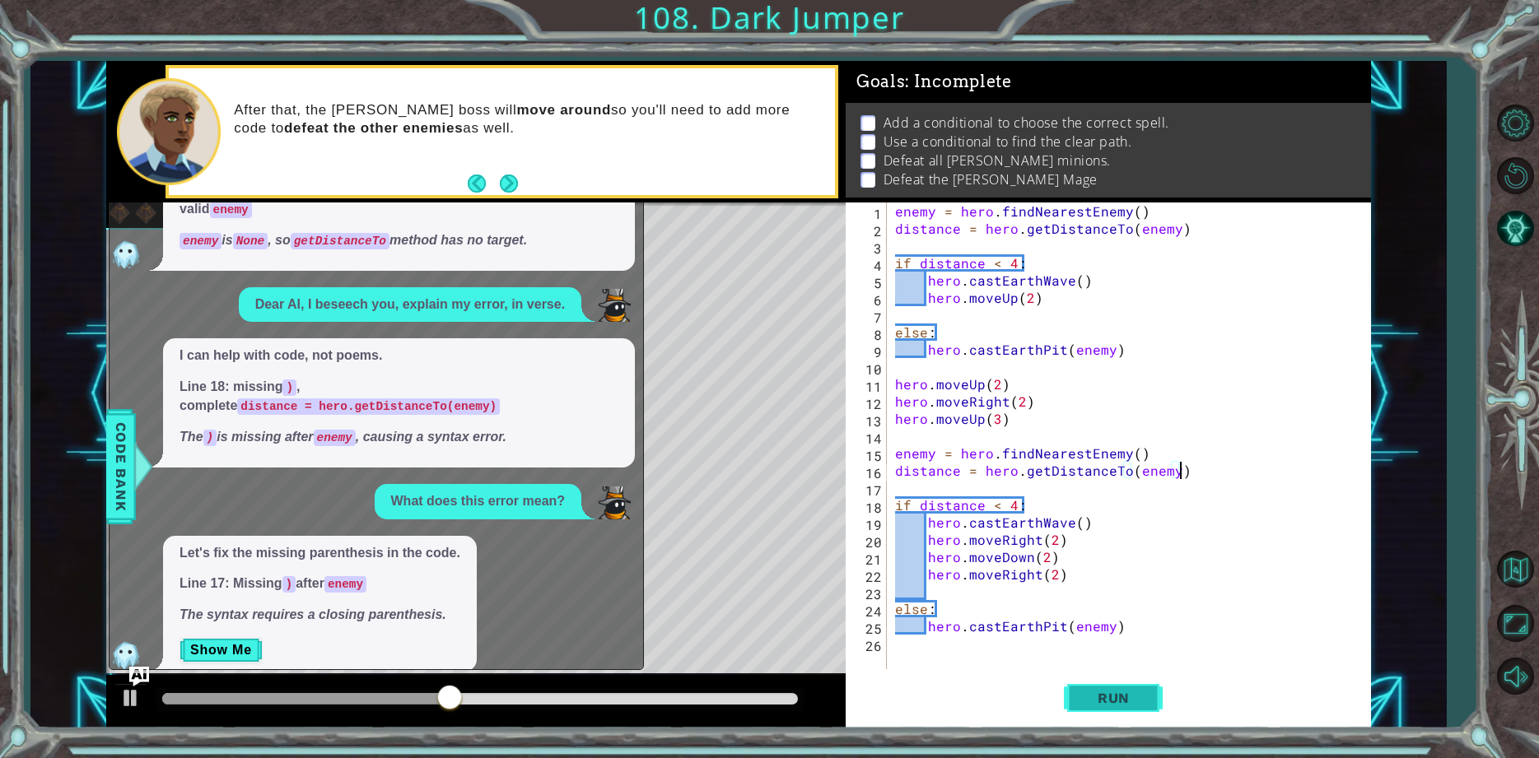
type textarea "distance = hero.getDistanceTo(enemy)"
click at [1118, 693] on span "Run" at bounding box center [1113, 698] width 65 height 16
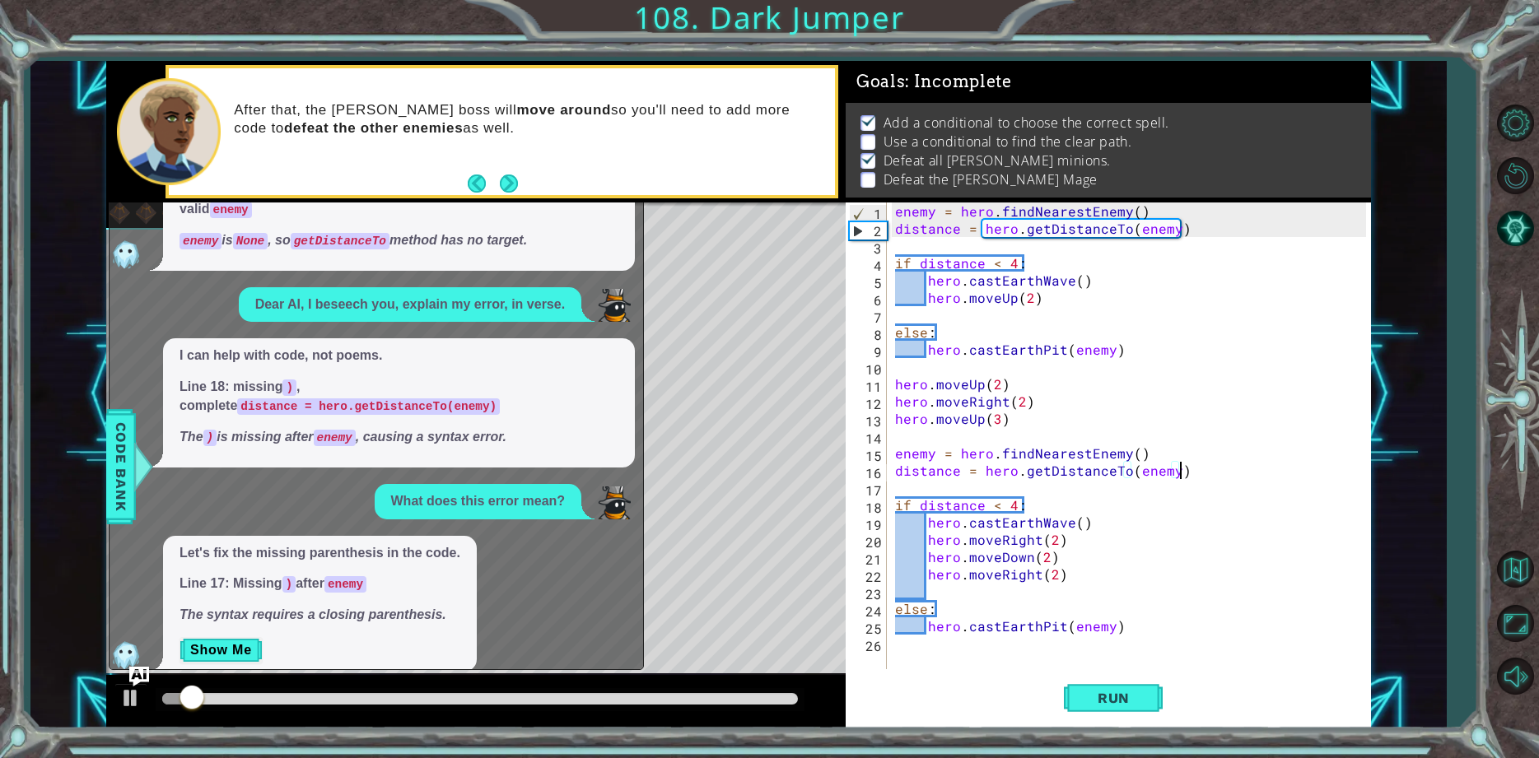
scroll to position [0, 0]
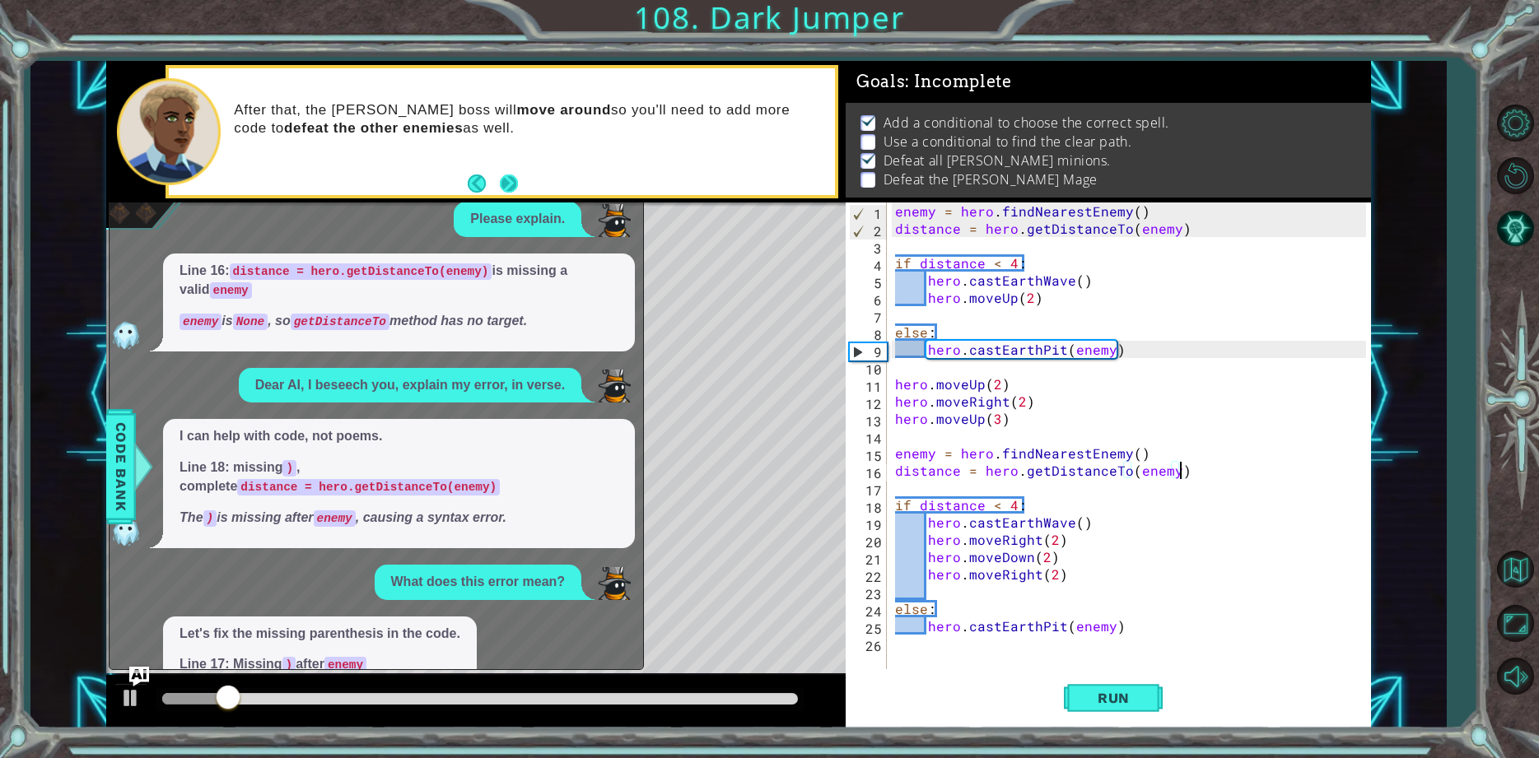
click at [501, 191] on button "Next" at bounding box center [509, 184] width 18 height 18
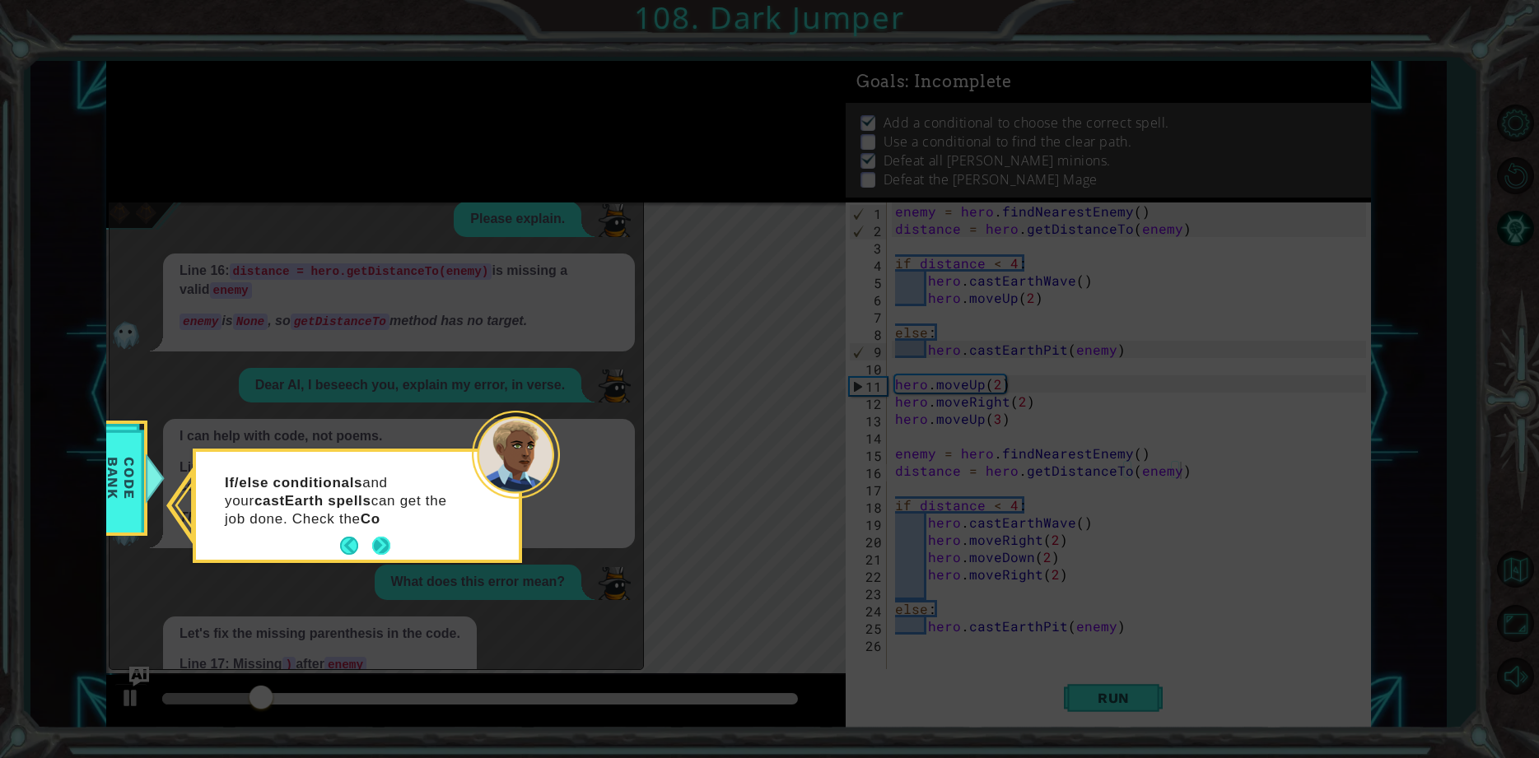
click at [376, 538] on button "Next" at bounding box center [381, 546] width 19 height 19
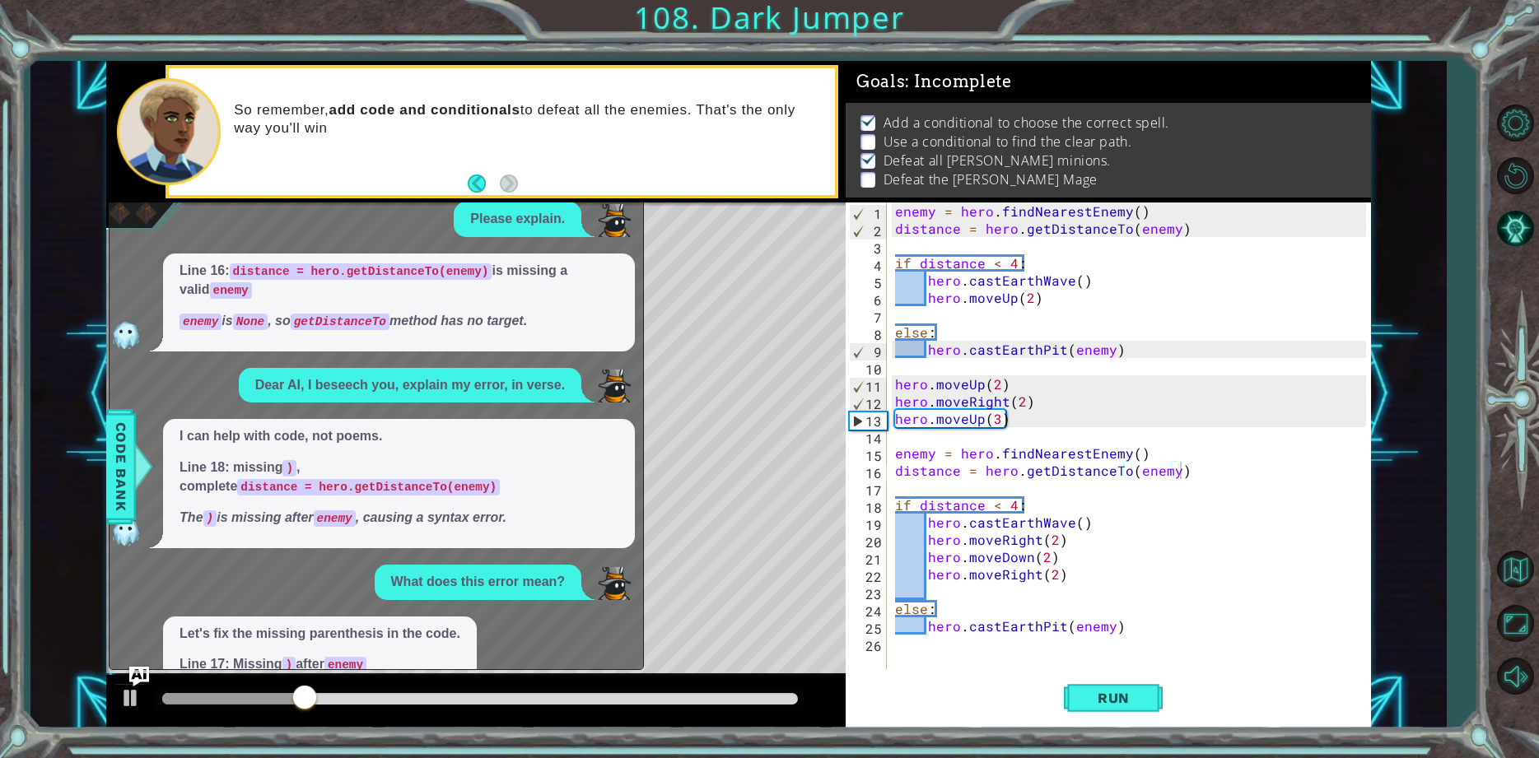
click at [628, 200] on div "So remember, add code and conditionals to defeat all the enemies. That's the on…" at bounding box center [475, 132] width 739 height 142
click at [628, 207] on div "Please explain." at bounding box center [371, 219] width 525 height 35
click at [635, 198] on div "So remember, add code and conditionals to defeat all the enemies. That's the on…" at bounding box center [501, 131] width 673 height 133
click at [635, 199] on div "So remember, add code and conditionals to defeat all the enemies. That's the on…" at bounding box center [475, 132] width 739 height 142
drag, startPoint x: 635, startPoint y: 199, endPoint x: 614, endPoint y: 198, distance: 20.6
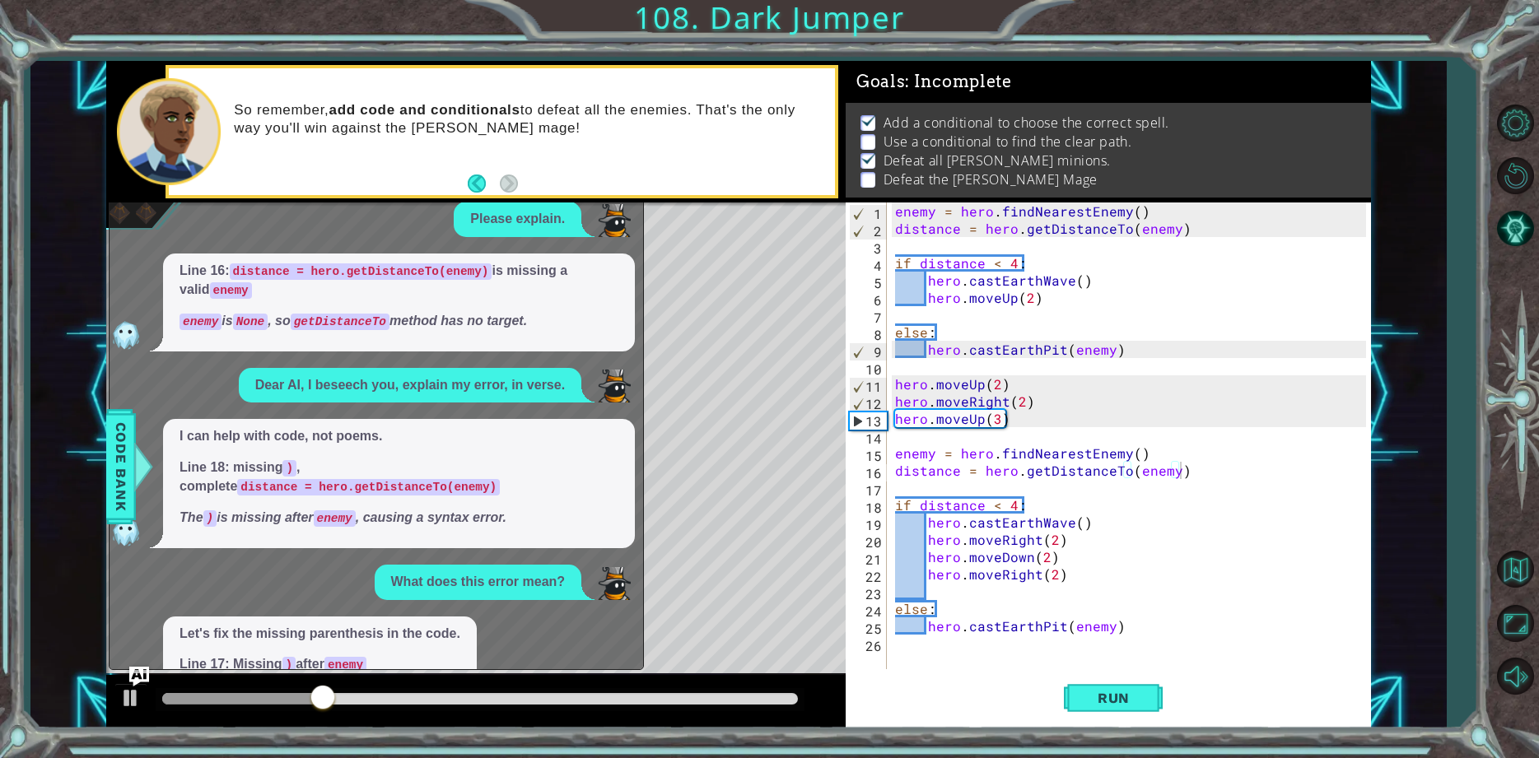
click at [618, 198] on div "So remember, add code and conditionals to defeat all the enemies. That's the on…" at bounding box center [475, 132] width 739 height 142
click at [614, 198] on div "So remember, add code and conditionals to defeat all the enemies. That's the on…" at bounding box center [501, 131] width 673 height 133
drag, startPoint x: 614, startPoint y: 198, endPoint x: 630, endPoint y: 211, distance: 20.4
click at [620, 203] on div "1 2 3 4 5 6 7 8 9 10 11 12 13 14 15 16 17 18 19 20 21 22 23 24 25 26 enemy = he…" at bounding box center [738, 395] width 1265 height 668
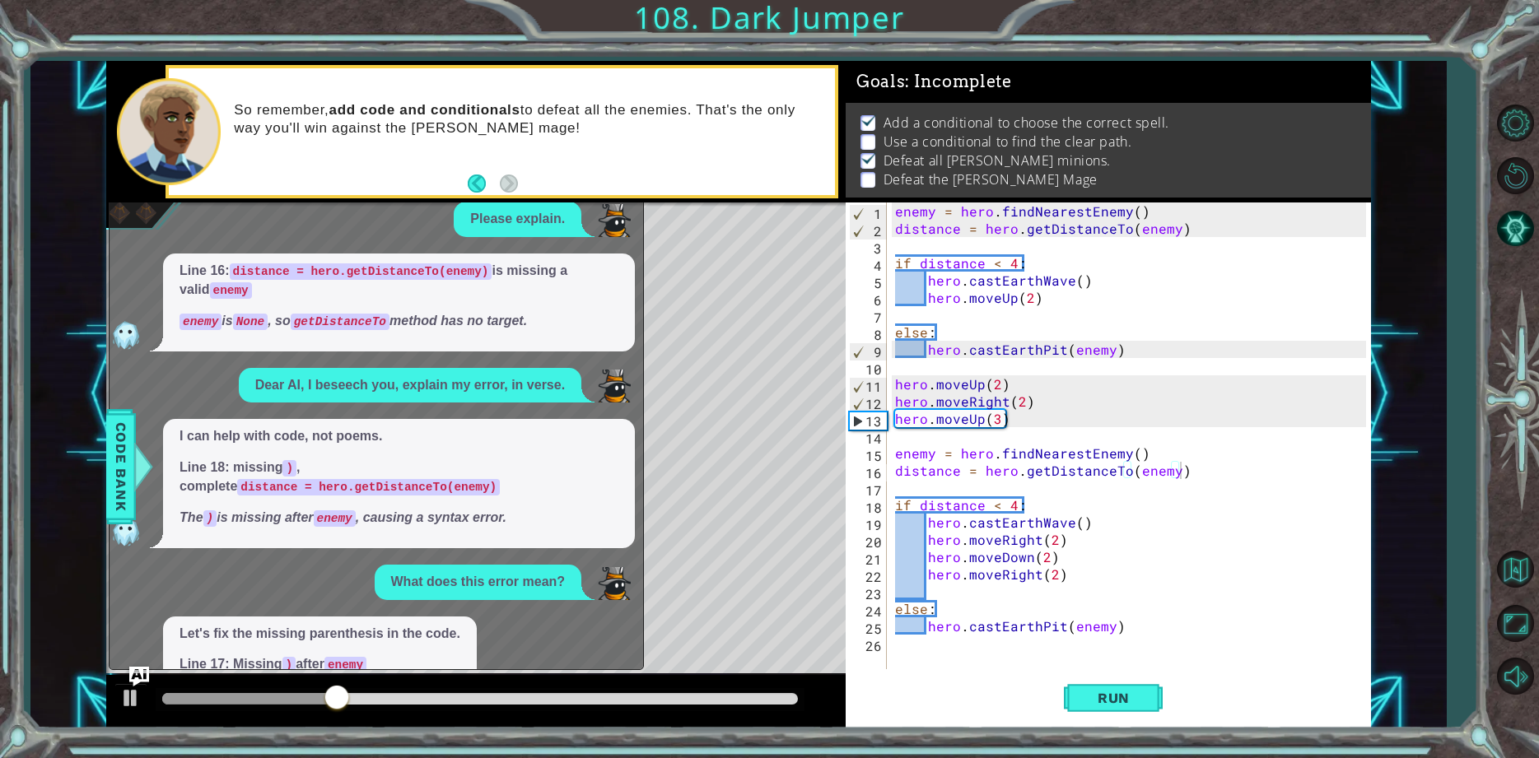
drag, startPoint x: 529, startPoint y: 417, endPoint x: 531, endPoint y: 428, distance: 11.0
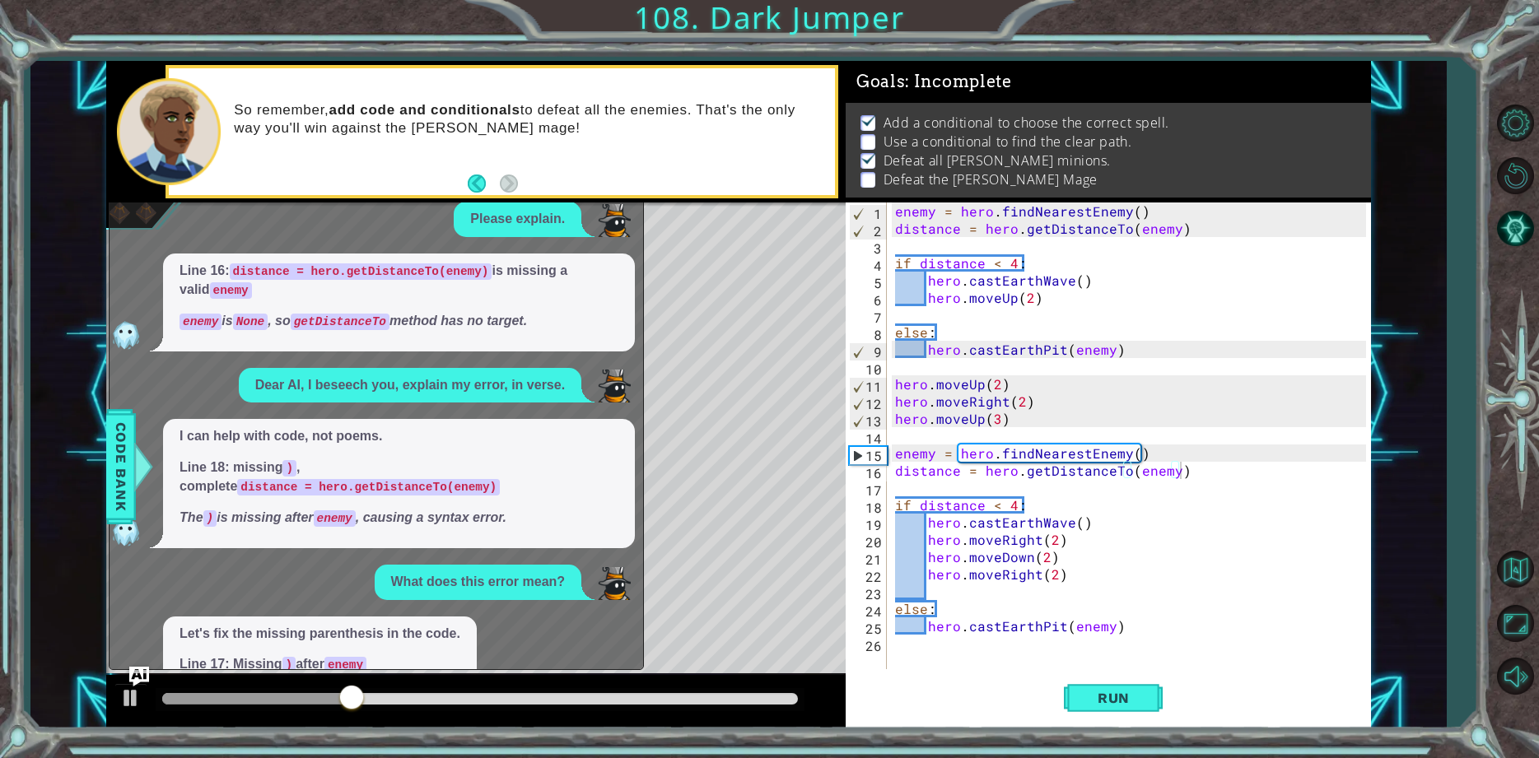
click at [576, 374] on div "Dear AI, I beseech you, explain my error, in verse." at bounding box center [410, 385] width 342 height 35
drag, startPoint x: 755, startPoint y: 357, endPoint x: 624, endPoint y: 383, distance: 133.4
click at [631, 381] on div "1 2 3 4 5 6 7 8 9 10 11 12 13 14 15 16 17 18 19 20 21 22 23 24 25 26 enemy = he…" at bounding box center [738, 395] width 1265 height 668
click at [621, 386] on img at bounding box center [614, 386] width 33 height 33
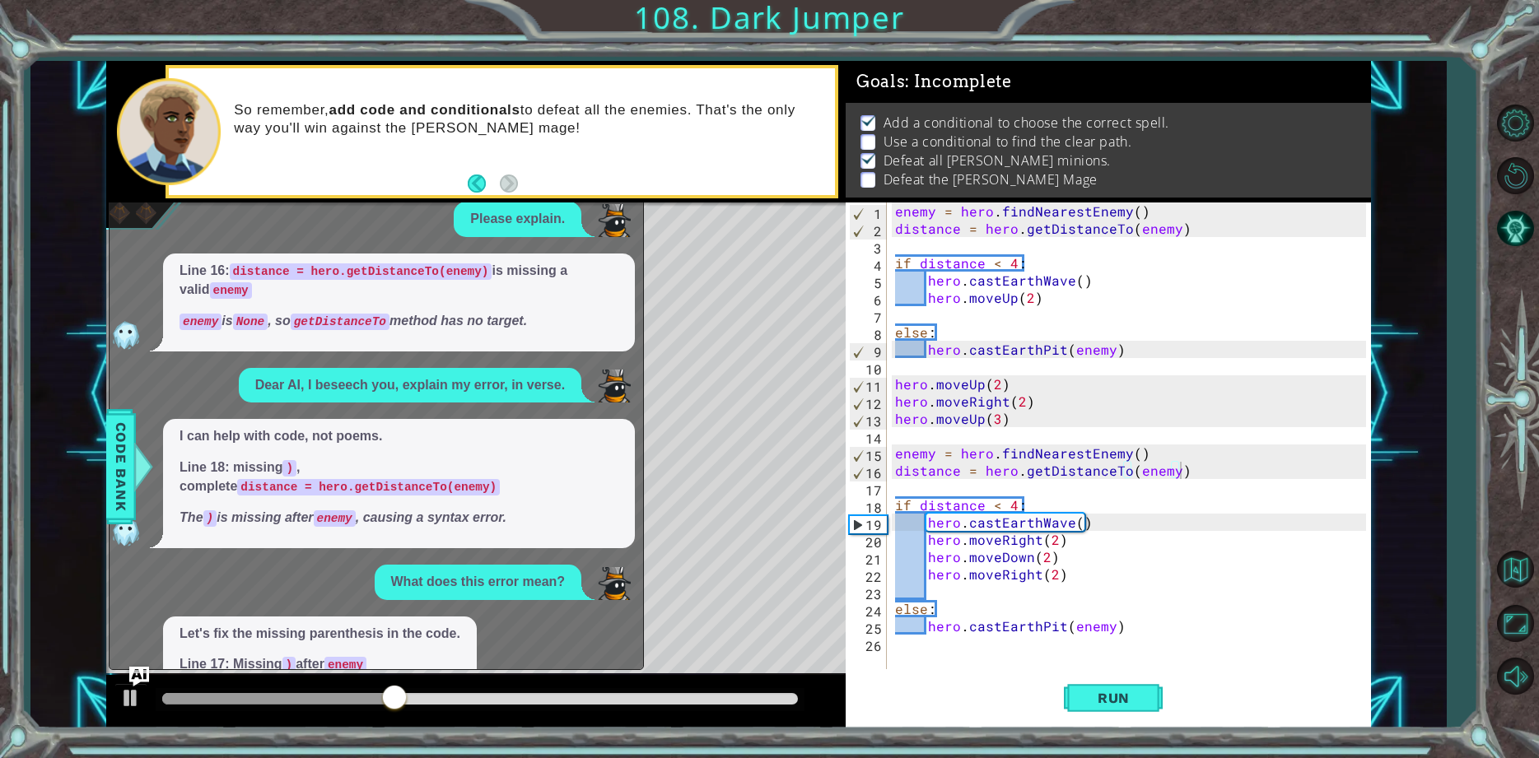
drag, startPoint x: 574, startPoint y: 352, endPoint x: 582, endPoint y: 333, distance: 20.6
click at [587, 311] on div "Line 16: distance = hero.getDistanceTo(enemy) is missing a valid enemy enemy is…" at bounding box center [399, 303] width 472 height 98
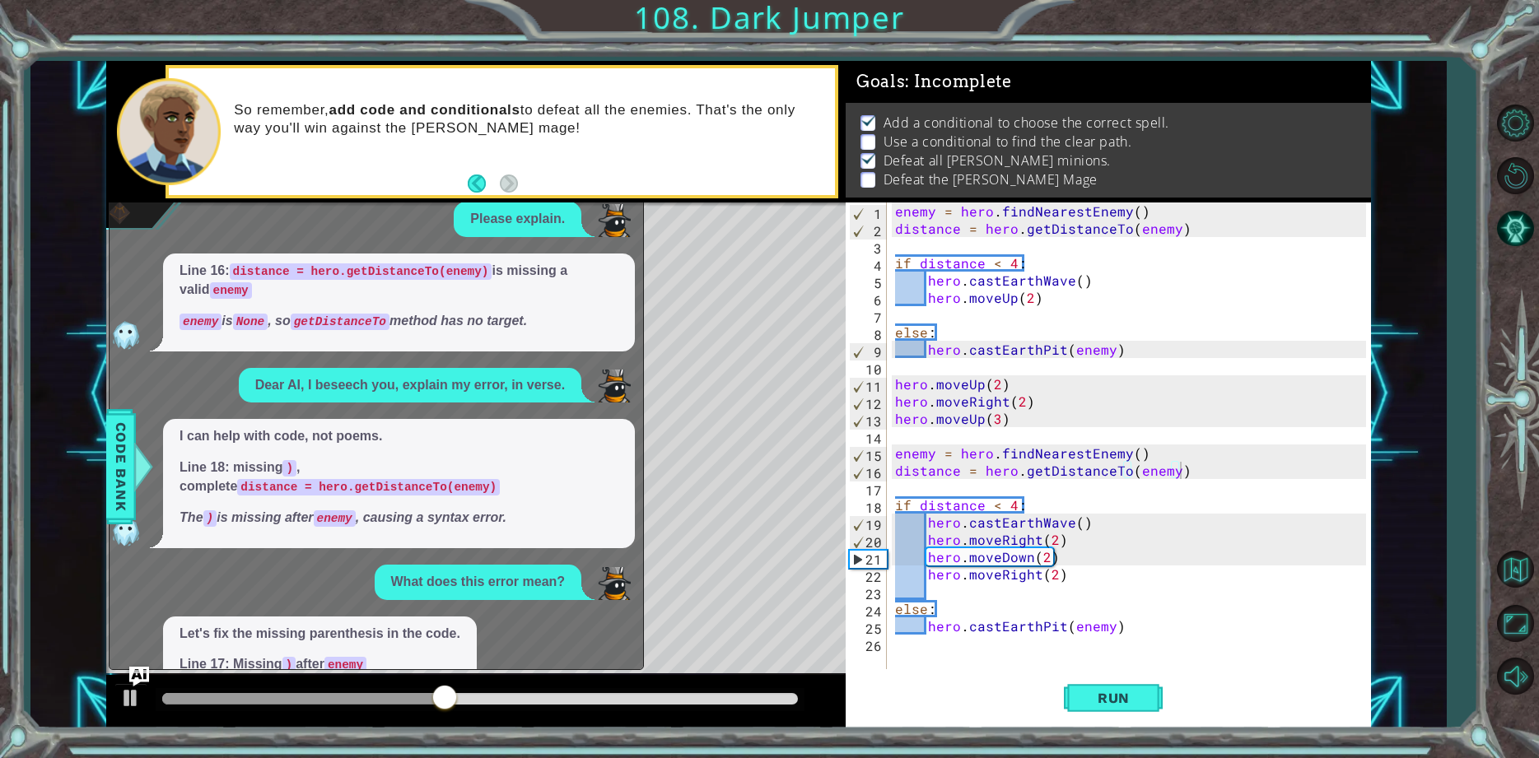
click at [632, 204] on div "1 2 3 4 5 6 7 8 9 10 11 12 13 14 15 16 17 18 19 20 21 22 23 24 25 26 enemy = he…" at bounding box center [738, 395] width 1265 height 668
click at [632, 204] on div "Please explain." at bounding box center [371, 219] width 525 height 35
click at [632, 203] on div "So remember, add code and conditionals to defeat all the enemies. That's the on…" at bounding box center [475, 132] width 739 height 142
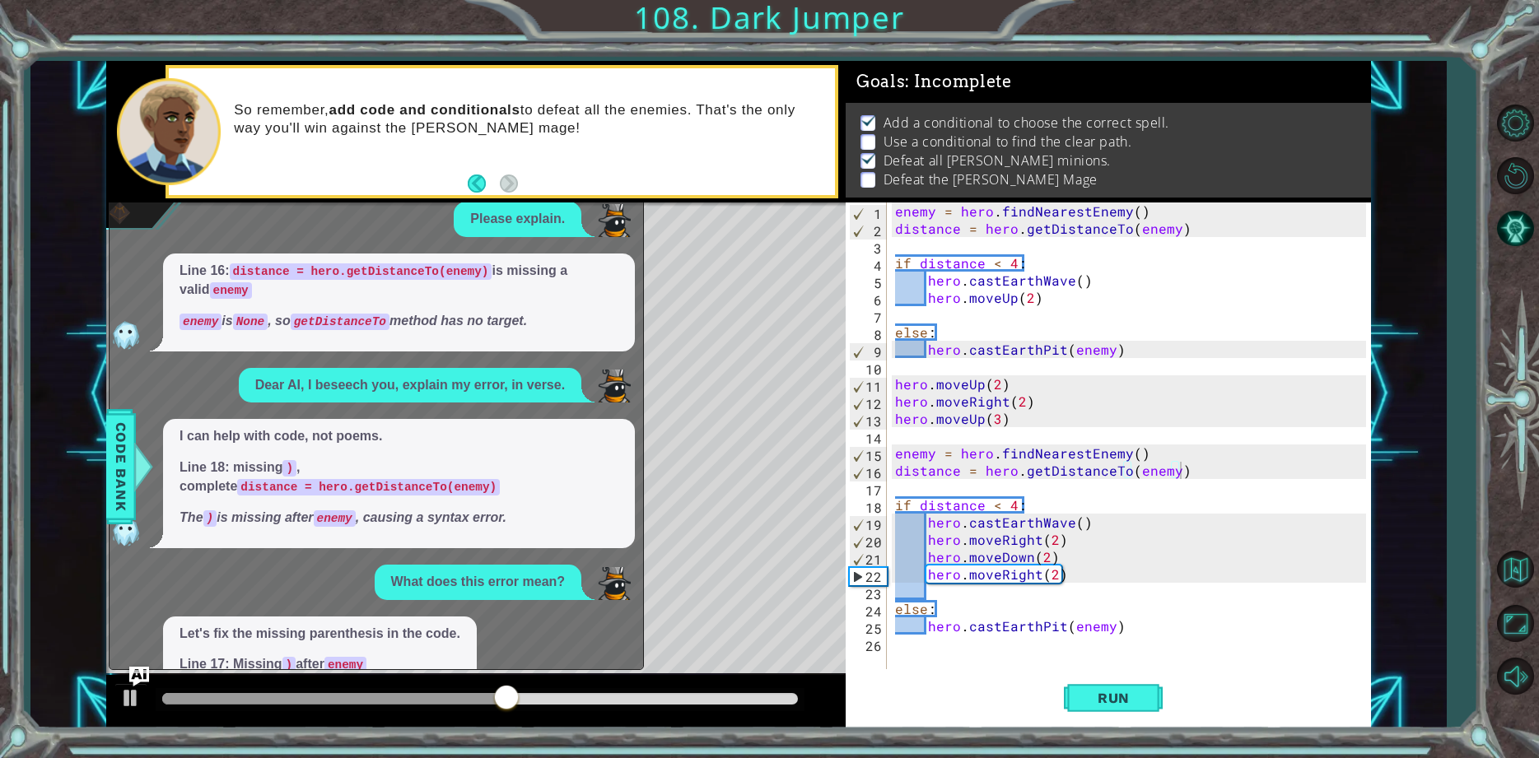
click at [541, 380] on p "Dear AI, I beseech you, explain my error, in verse." at bounding box center [410, 385] width 310 height 19
drag, startPoint x: 546, startPoint y: 361, endPoint x: 508, endPoint y: 399, distance: 53.6
click at [542, 370] on div "Please explain. Line 16: distance = hero.getDistanceTo(enemy) is missing a vali…" at bounding box center [371, 477] width 525 height 551
drag, startPoint x: 514, startPoint y: 404, endPoint x: 594, endPoint y: 479, distance: 110.1
click at [530, 421] on div "Please explain. Line 16: distance = hero.getDistanceTo(enemy) is missing a vali…" at bounding box center [371, 477] width 525 height 551
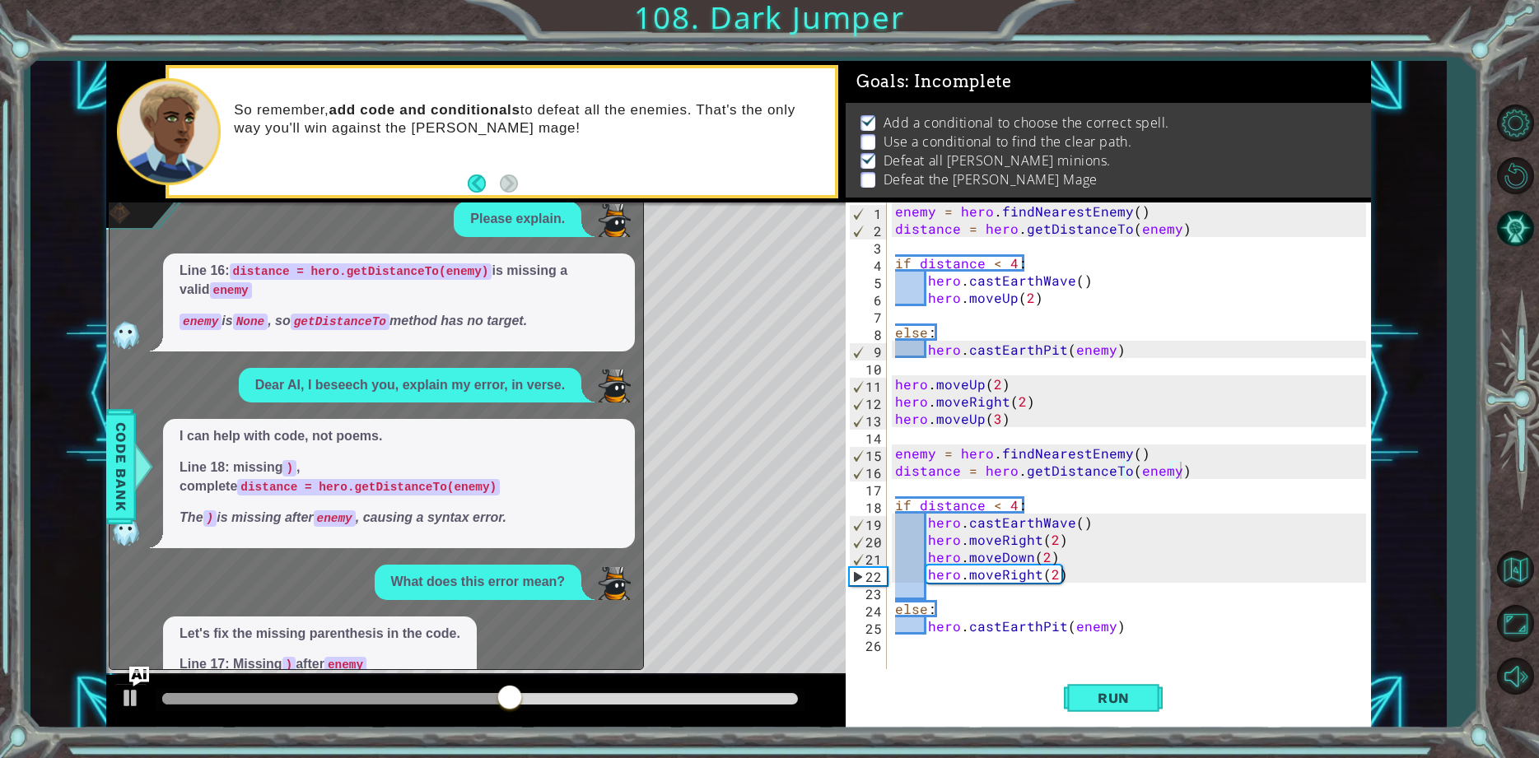
drag, startPoint x: 594, startPoint y: 479, endPoint x: 608, endPoint y: 488, distance: 16.0
click at [608, 487] on div "I can help with code, not poems. Line 18: missing ) , complete distance = hero.…" at bounding box center [399, 483] width 472 height 128
click at [614, 500] on div "I can help with code, not poems. Line 18: missing ) , complete distance = hero.…" at bounding box center [399, 483] width 472 height 128
click at [655, 567] on div "1 2 3 4 5 6 7 8 9 10 11 12 13 14 15 16 17 18 19 20 21 22 23 24 25 26 enemy = he…" at bounding box center [738, 395] width 1265 height 668
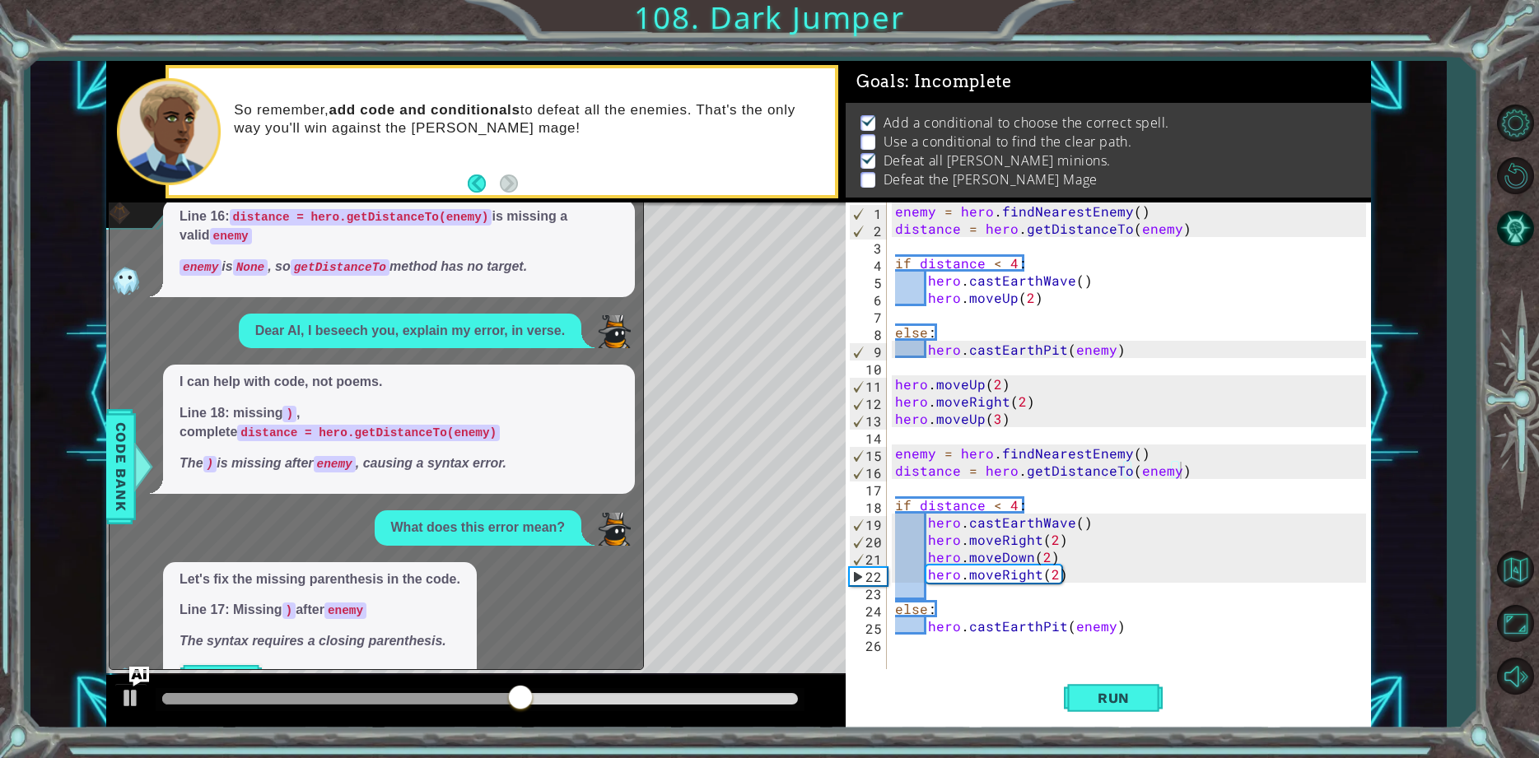
scroll to position [81, 0]
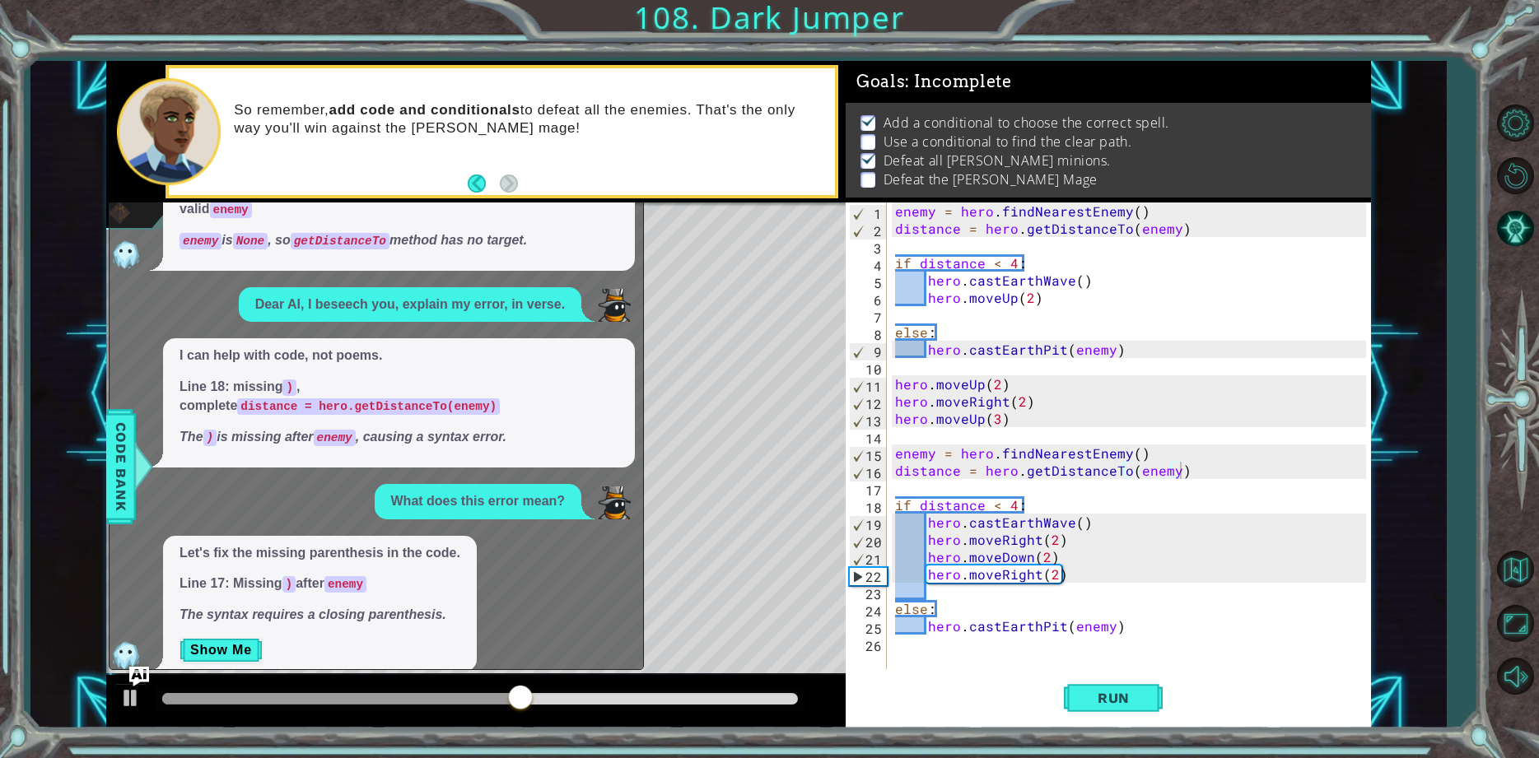
drag, startPoint x: 732, startPoint y: 370, endPoint x: 752, endPoint y: 372, distance: 19.9
click at [747, 370] on div "Level Map" at bounding box center [486, 445] width 761 height 485
click at [1499, 565] on button "Back to Map" at bounding box center [1515, 570] width 48 height 48
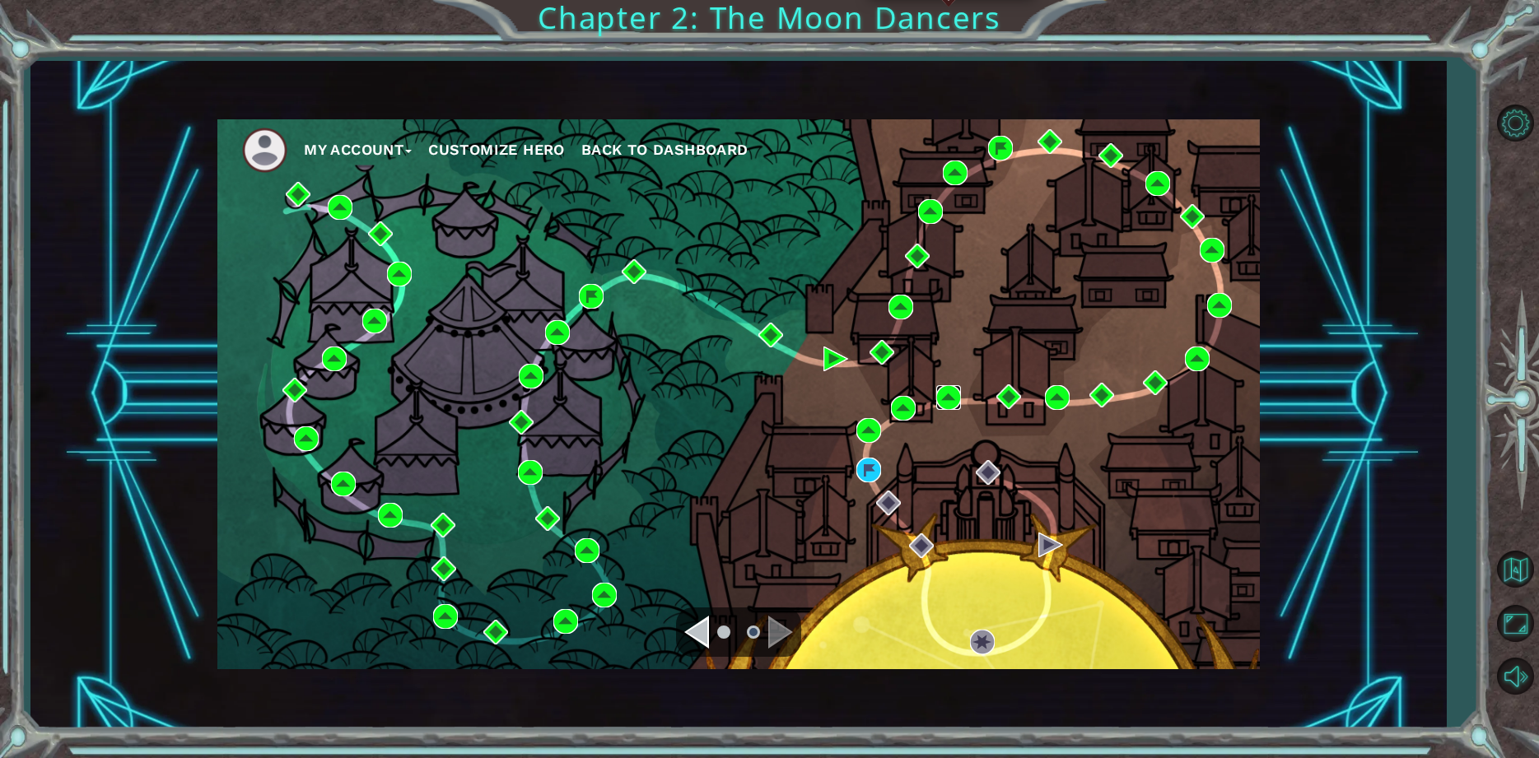
click at [942, 396] on img at bounding box center [948, 397] width 25 height 25
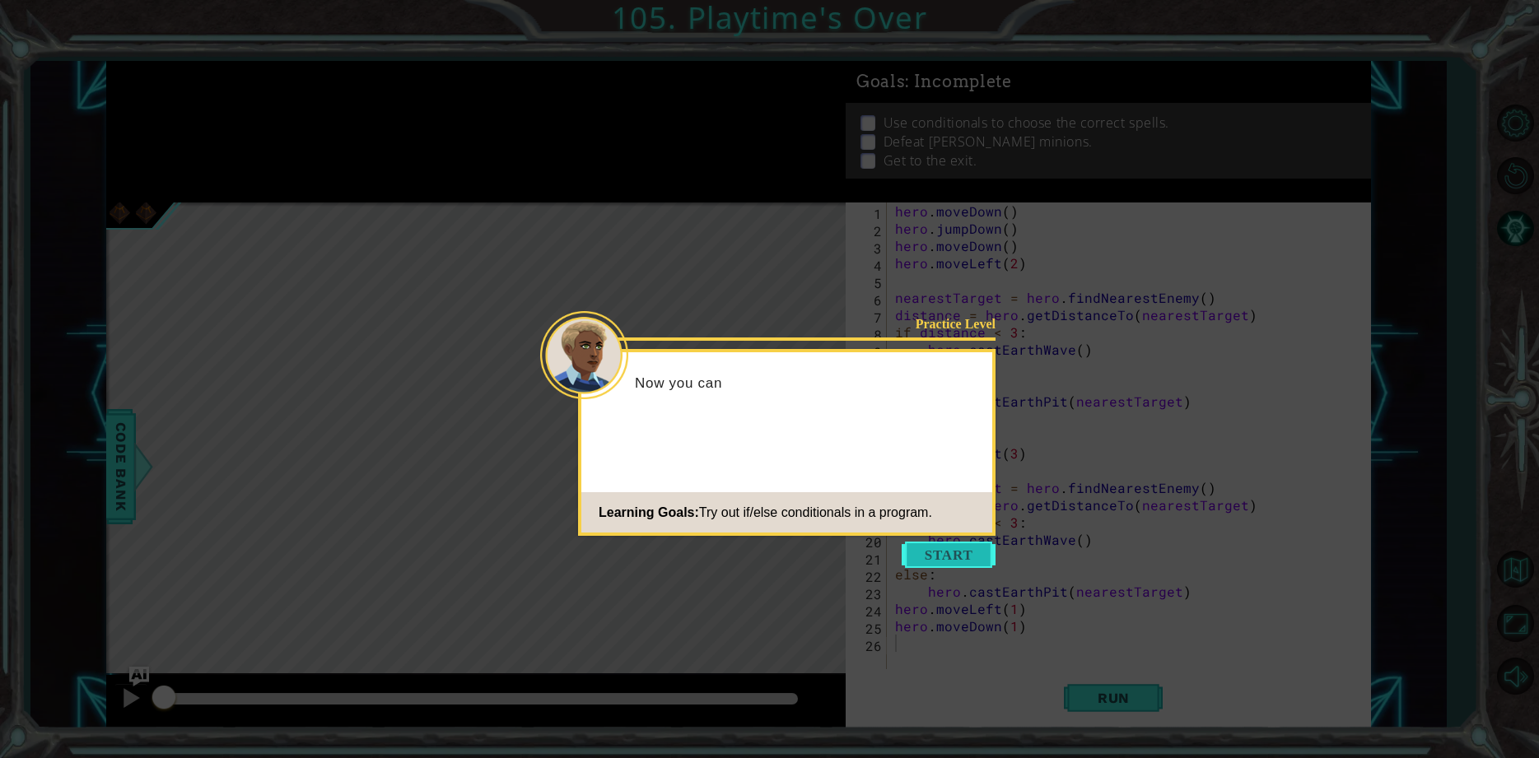
click at [956, 543] on button "Start" at bounding box center [948, 555] width 94 height 26
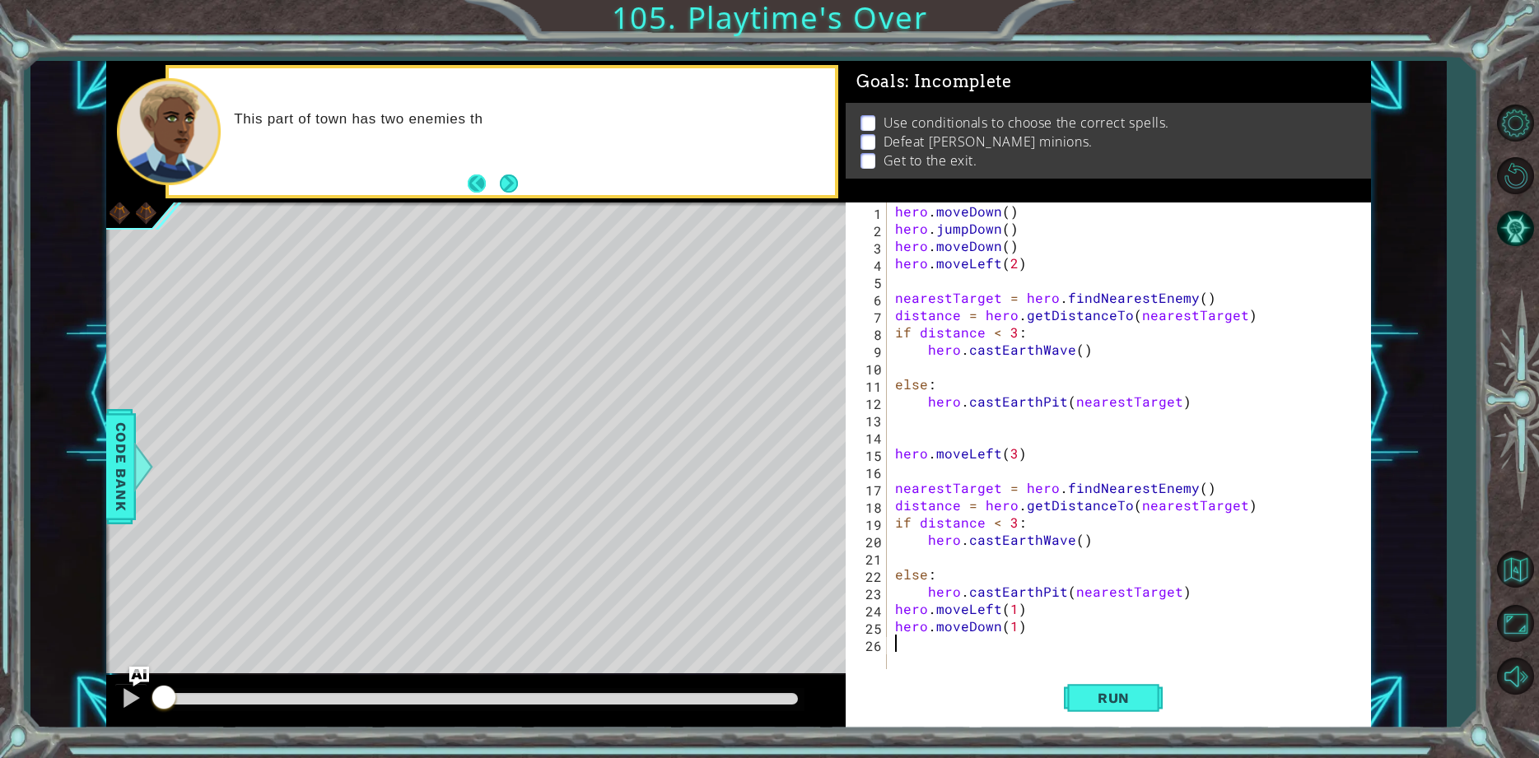
click at [487, 176] on button "Back" at bounding box center [484, 184] width 32 height 18
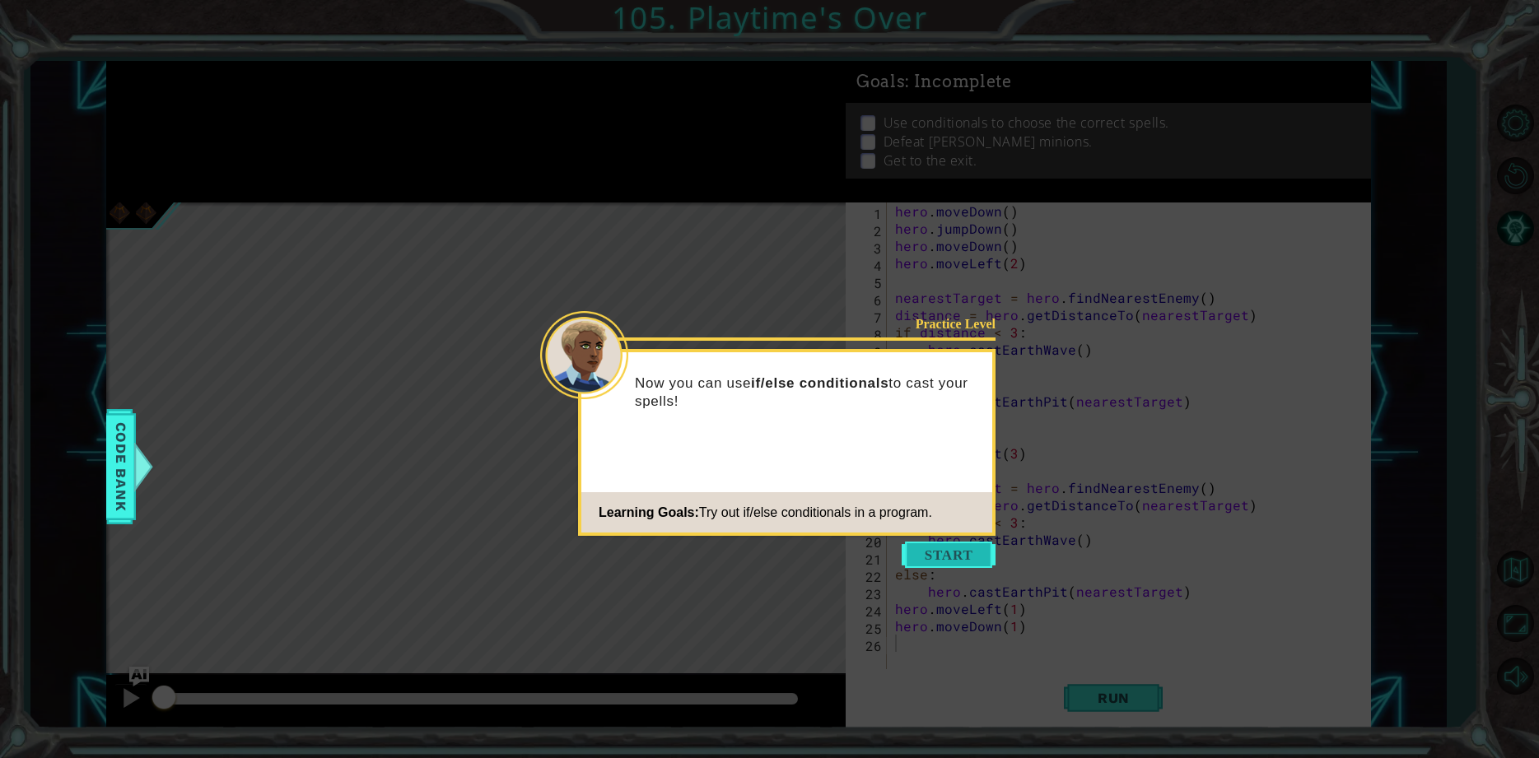
click at [921, 553] on button "Start" at bounding box center [948, 555] width 94 height 26
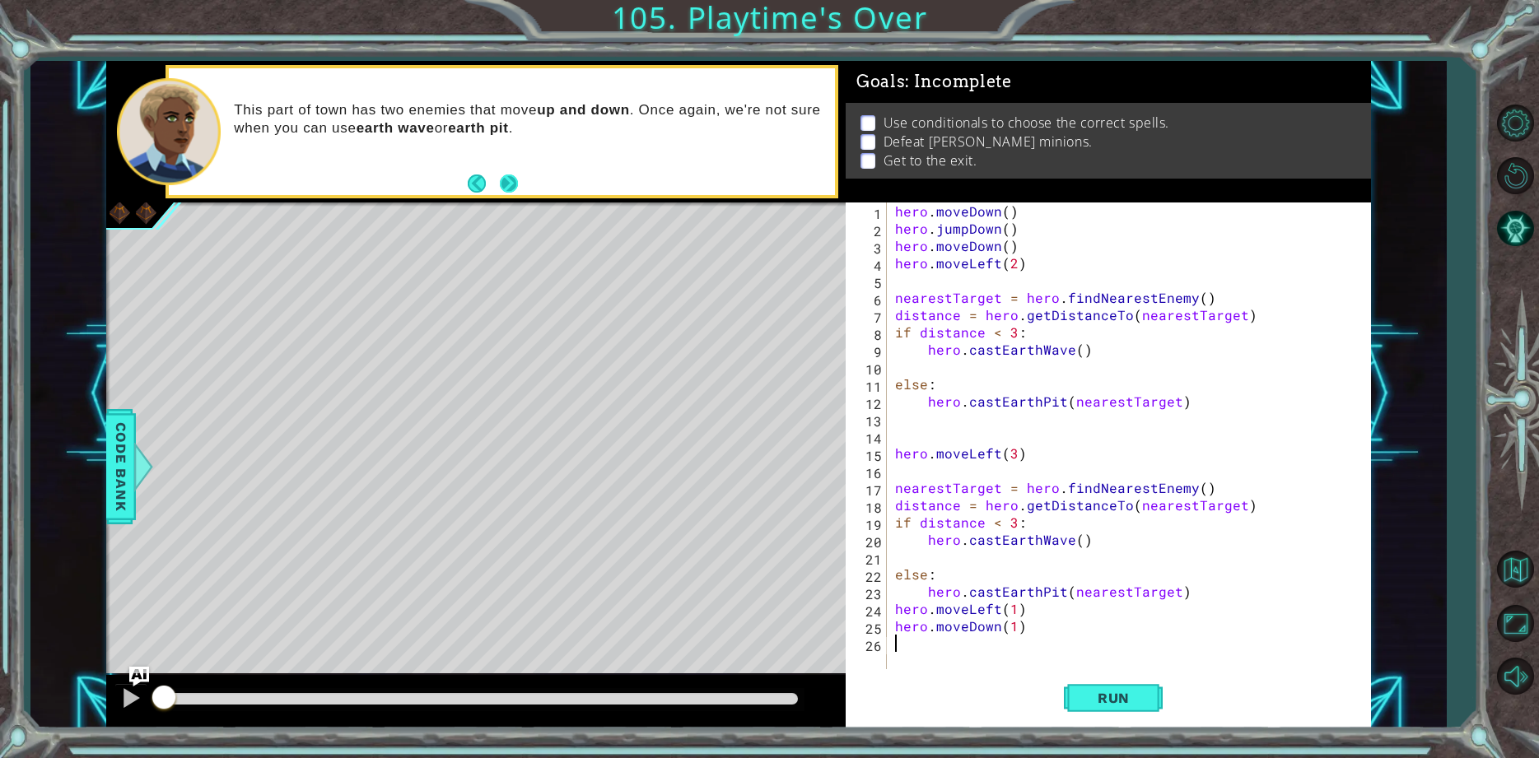
click at [513, 190] on button "Next" at bounding box center [509, 183] width 21 height 21
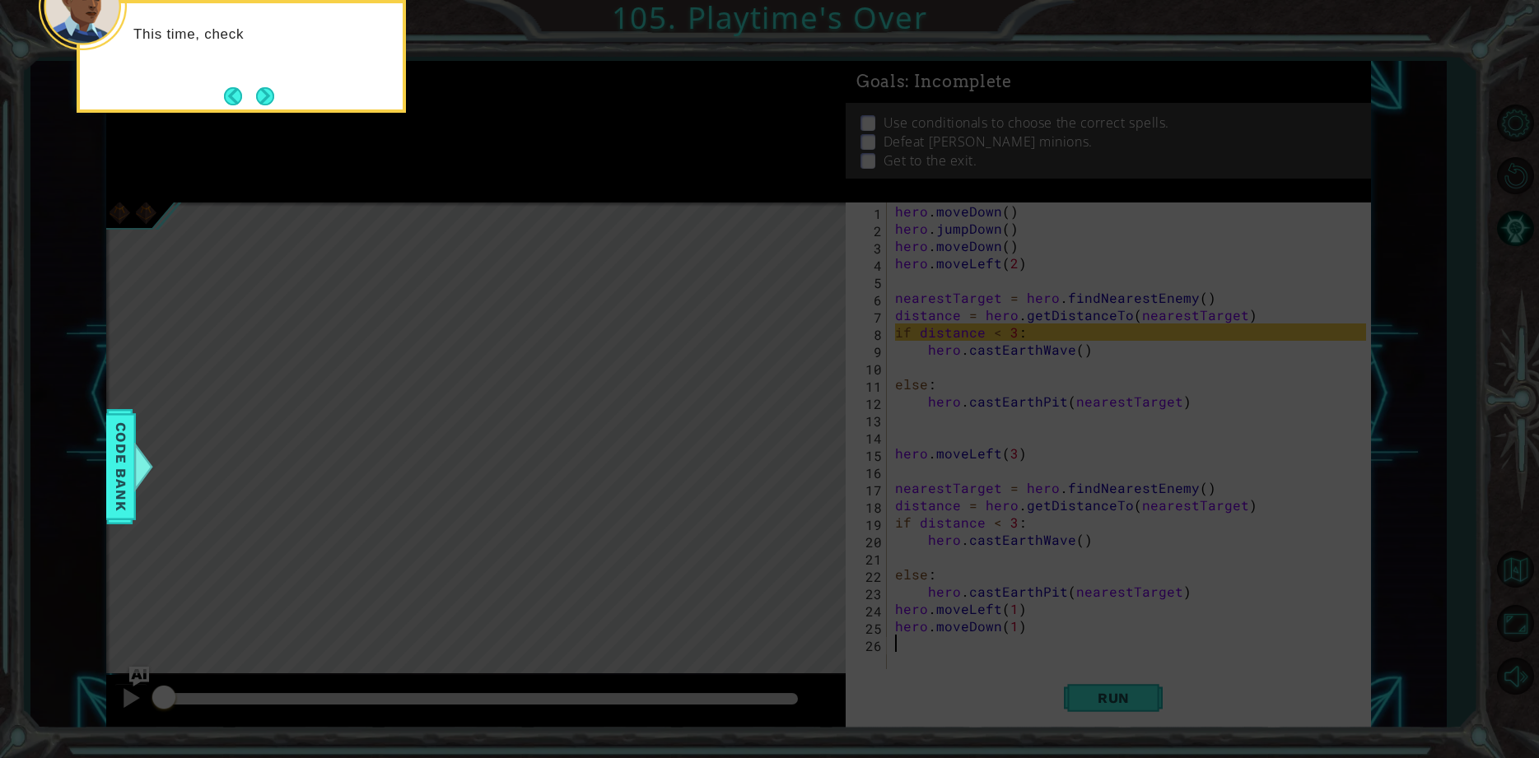
click at [279, 111] on div "This time, check" at bounding box center [241, 56] width 329 height 113
click at [273, 98] on button "Next" at bounding box center [265, 96] width 18 height 18
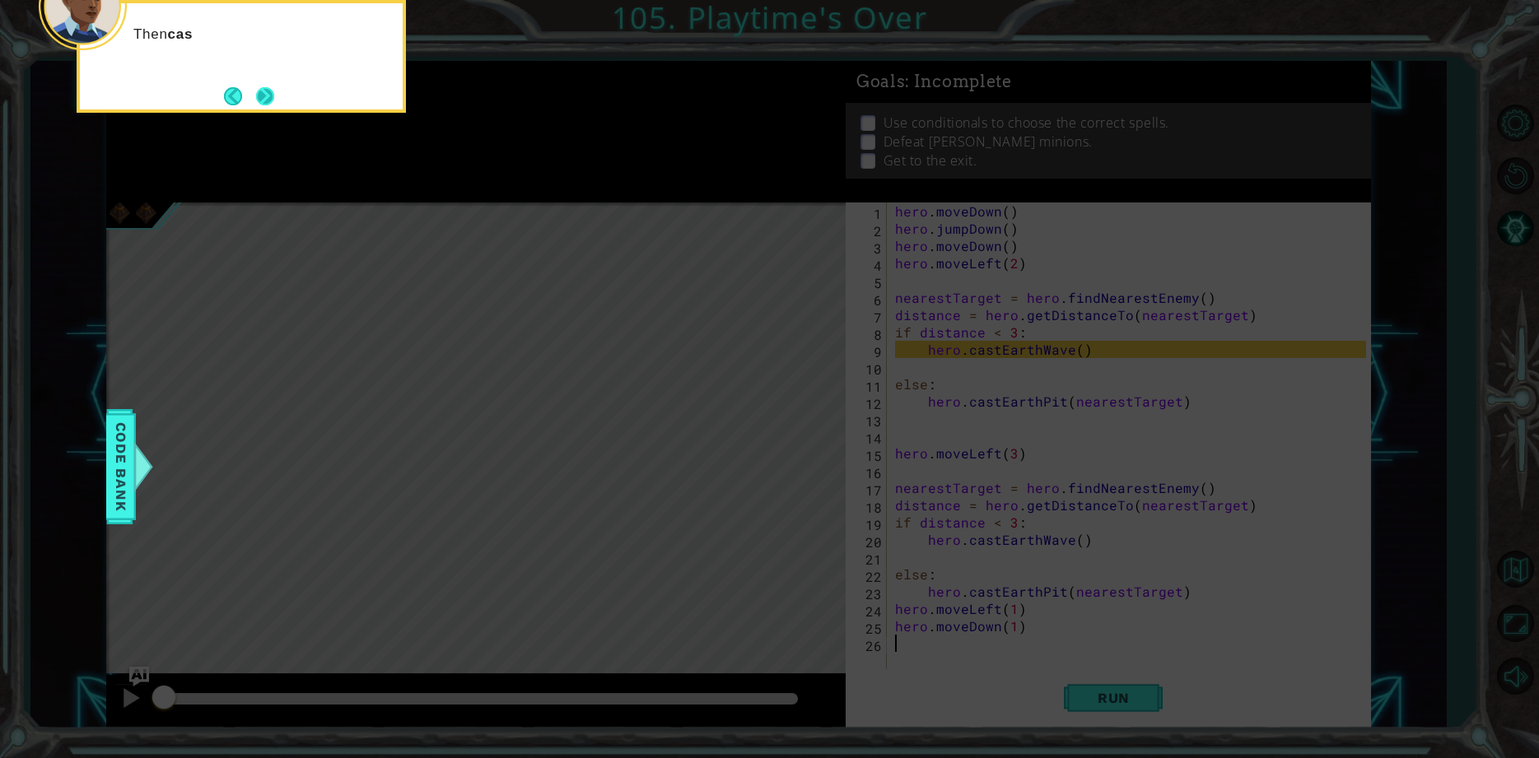
click at [259, 95] on button "Next" at bounding box center [265, 96] width 18 height 18
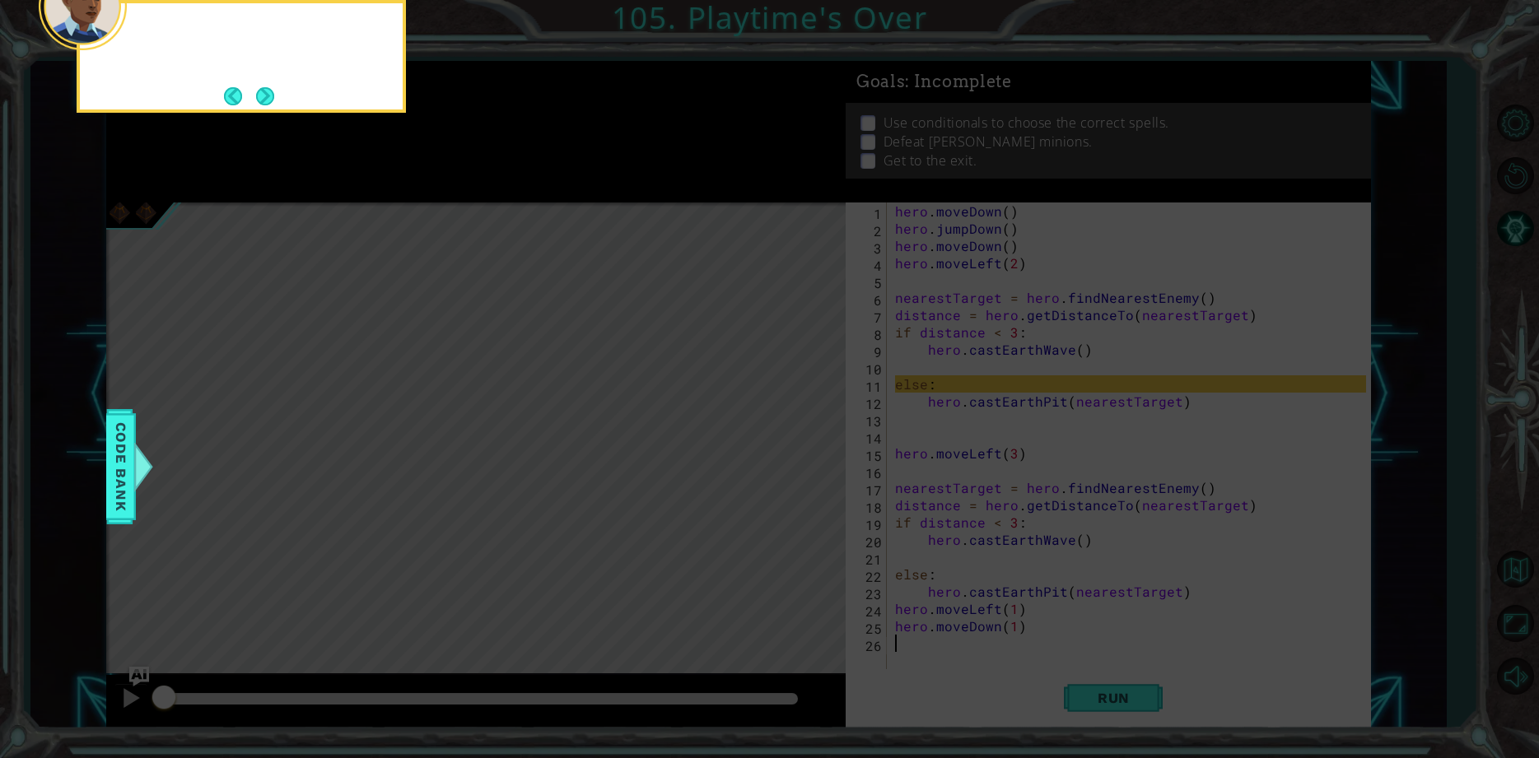
click at [259, 95] on button "Next" at bounding box center [265, 95] width 19 height 19
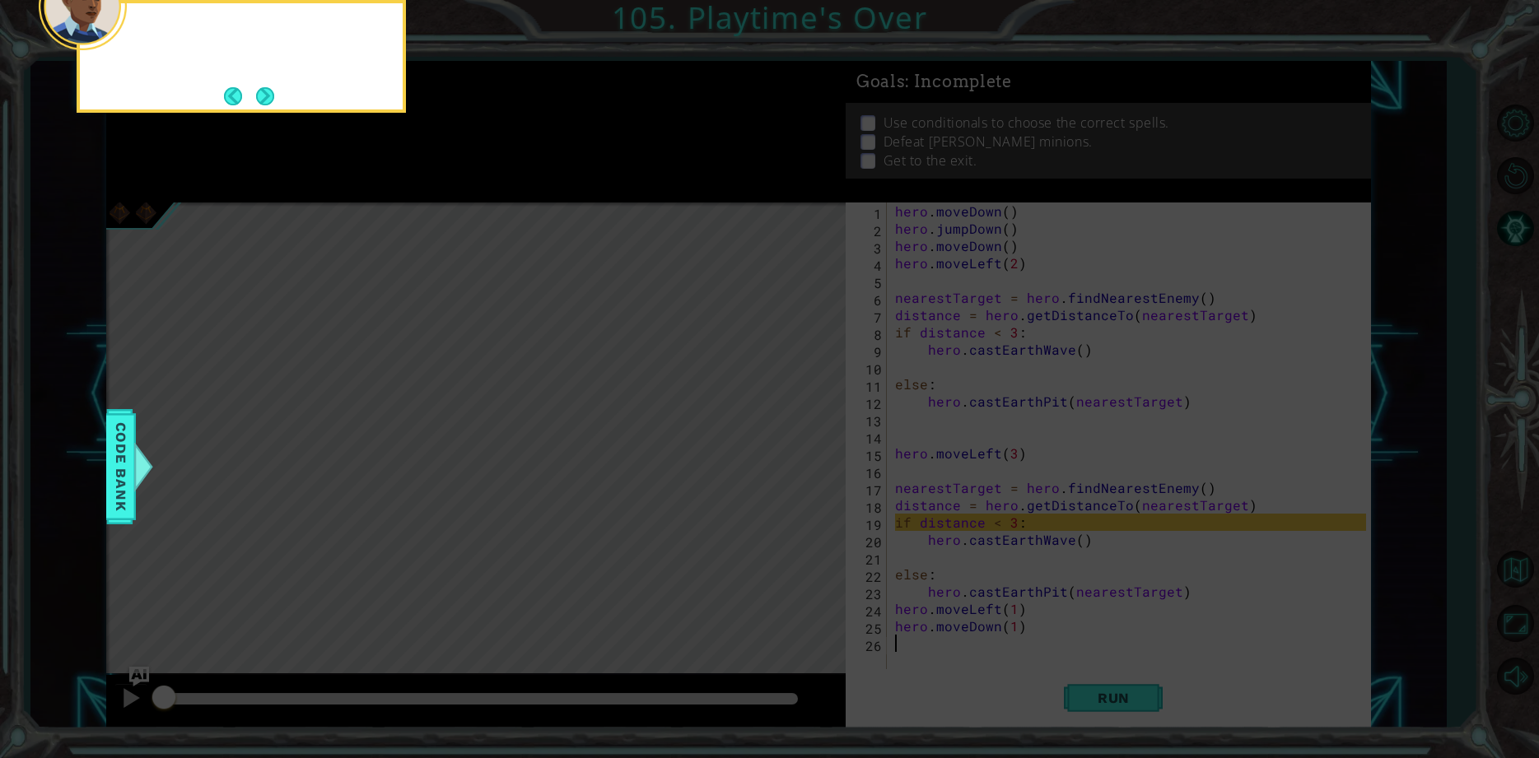
click at [259, 95] on button "Next" at bounding box center [265, 96] width 18 height 18
